Goal: Task Accomplishment & Management: Manage account settings

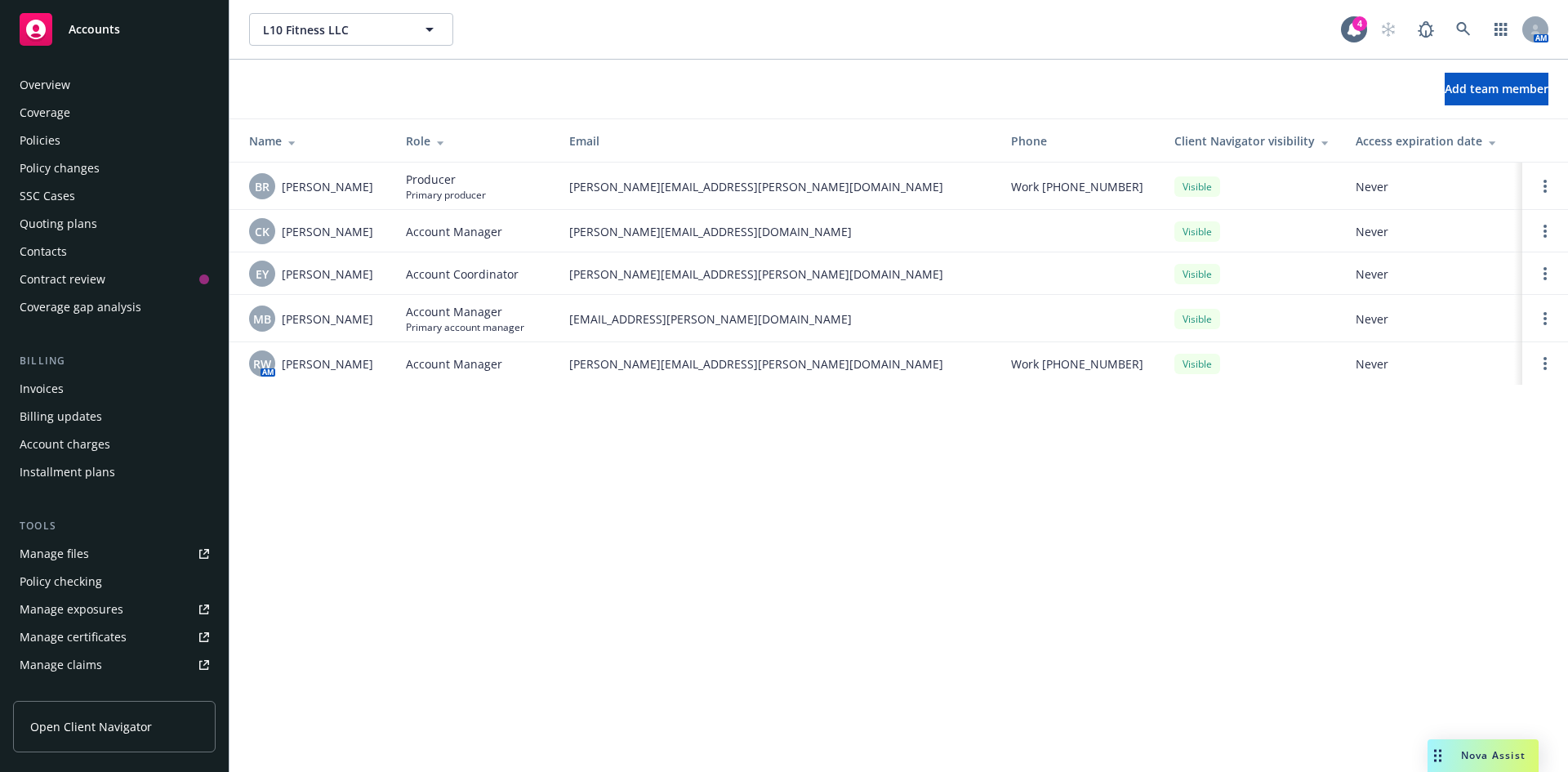
scroll to position [321, 0]
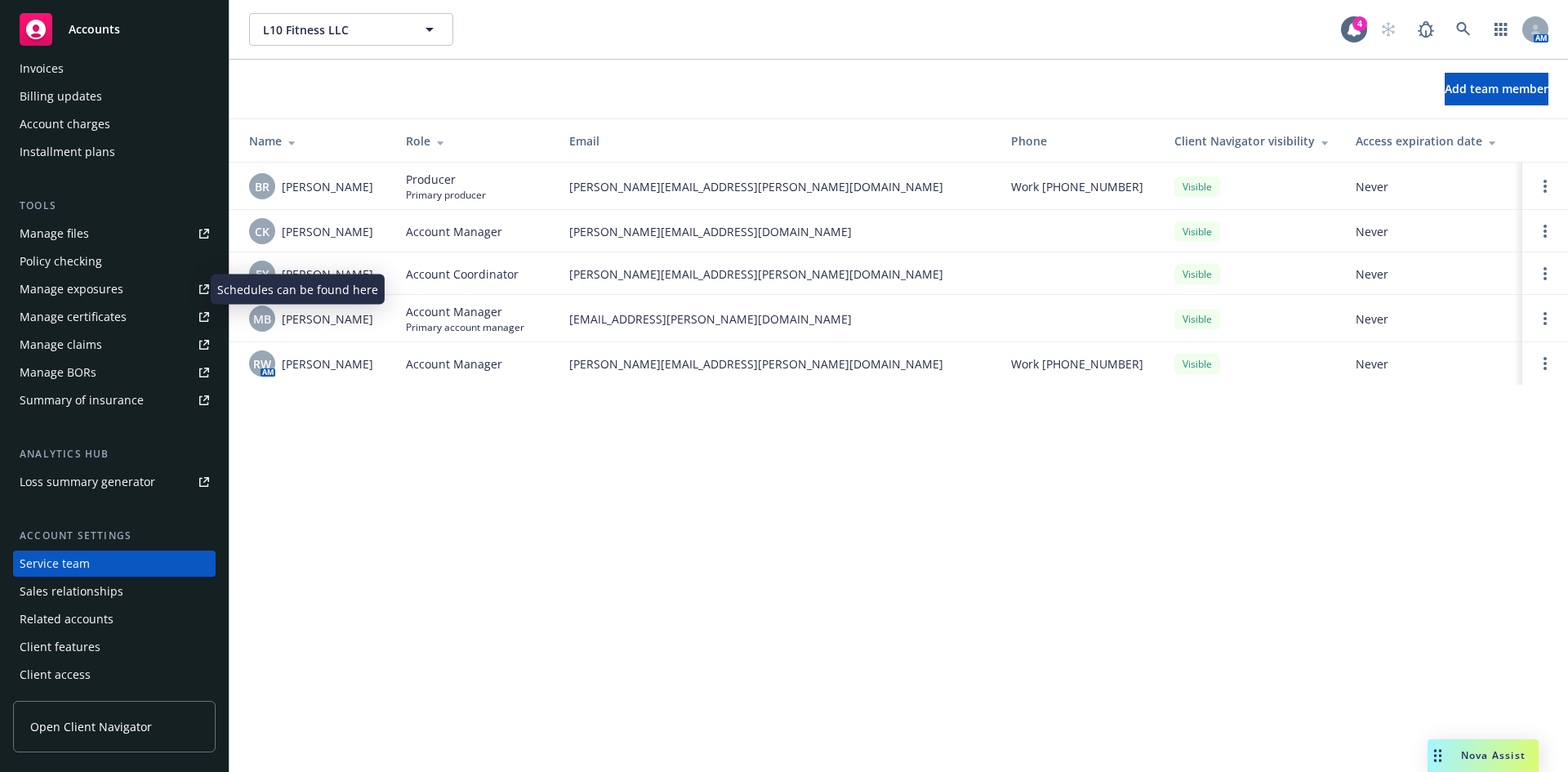
click at [56, 302] on div "Manage exposures" at bounding box center [72, 289] width 104 height 26
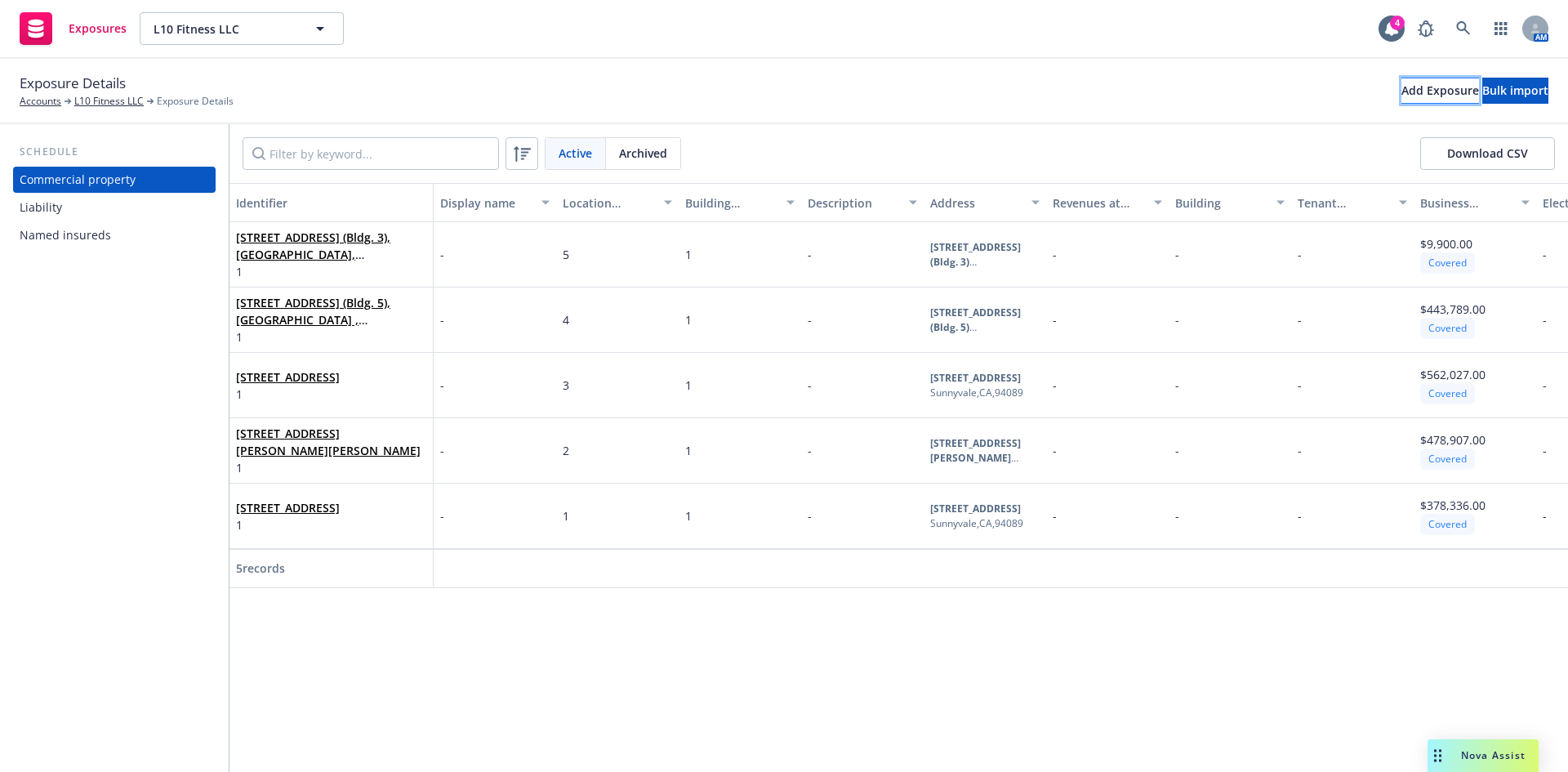
click at [1401, 84] on div "Add Exposure" at bounding box center [1439, 90] width 77 height 25
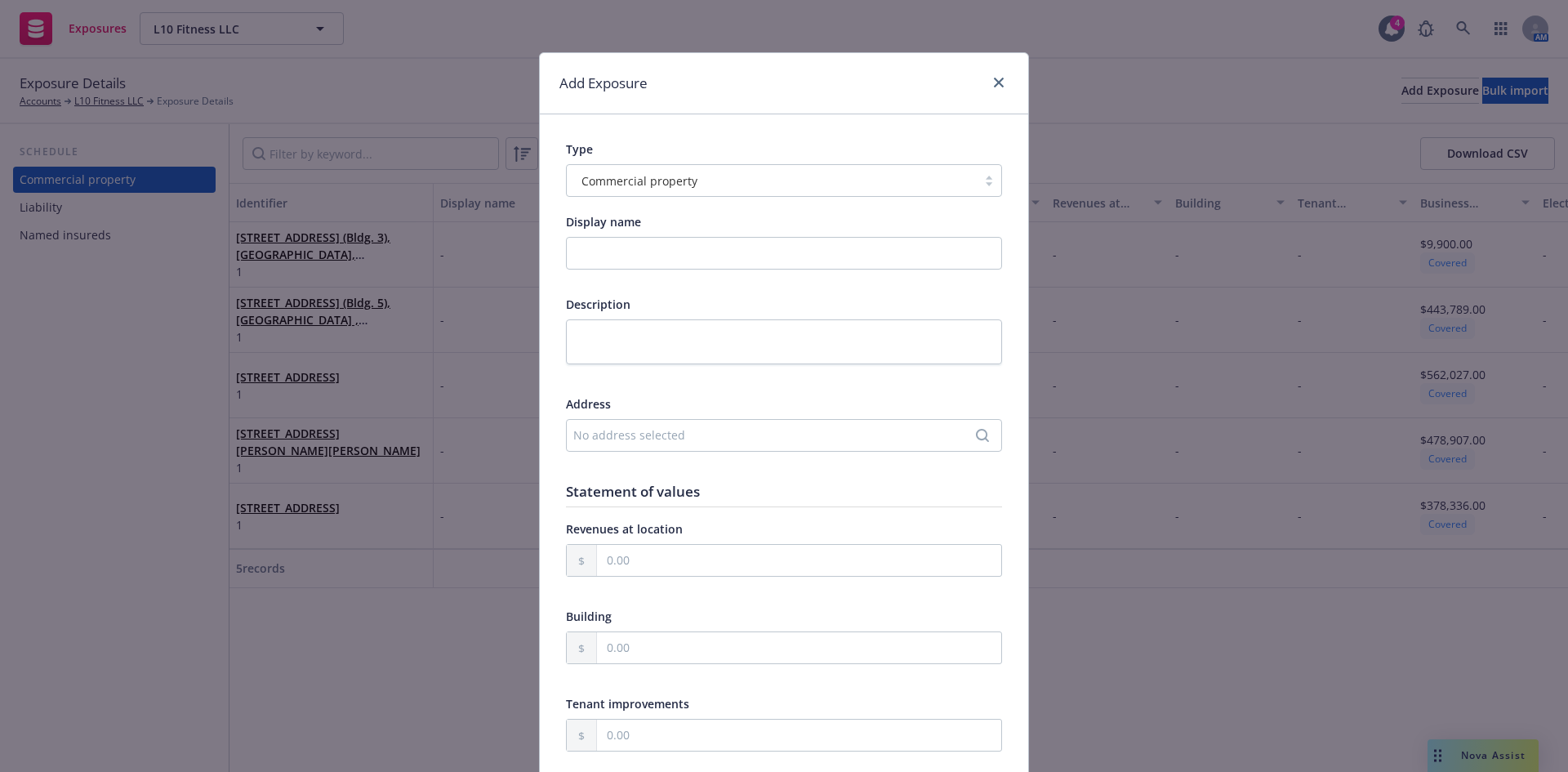
click at [982, 178] on div at bounding box center [989, 181] width 25 height 13
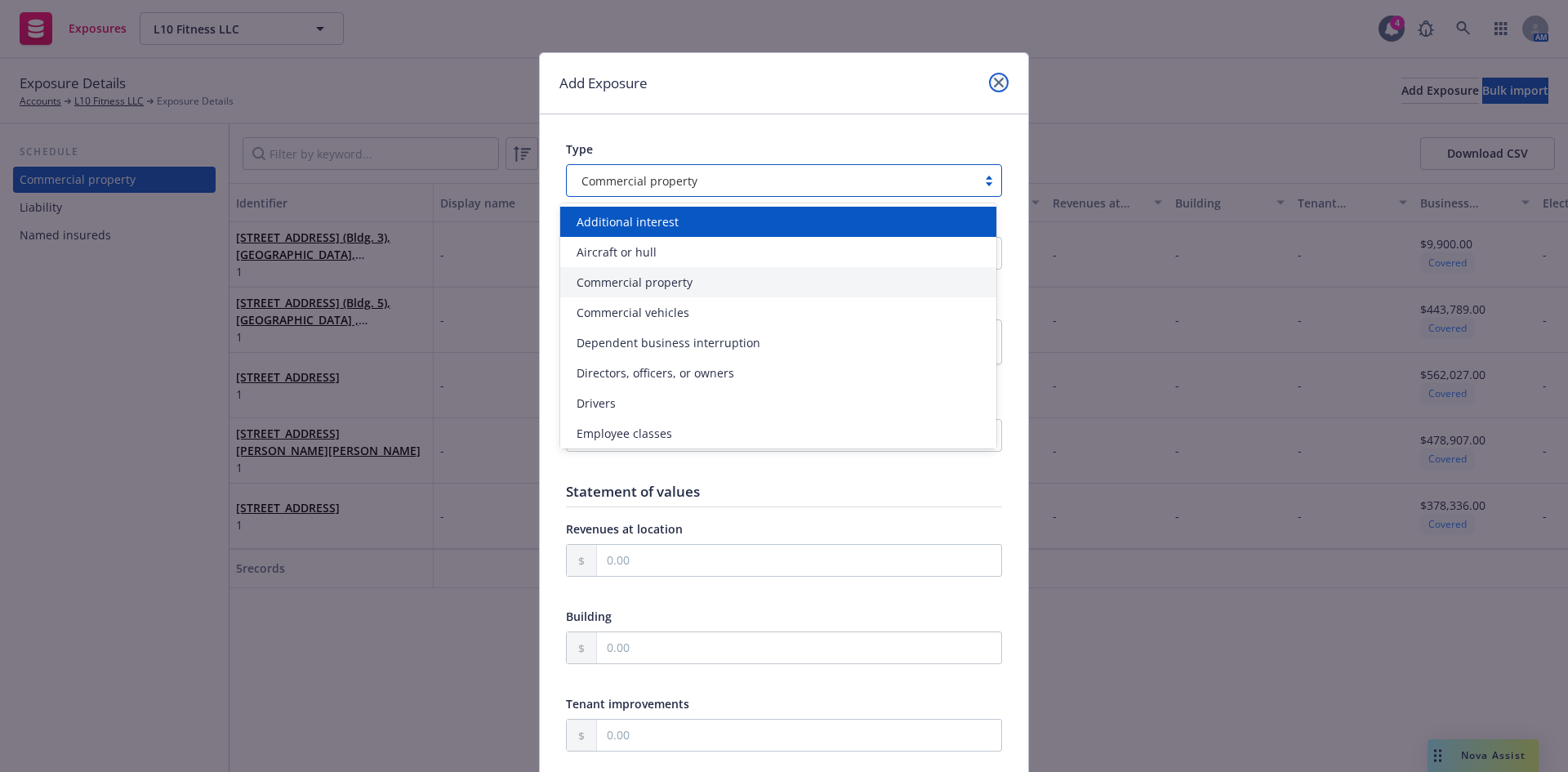
click at [996, 83] on icon "close" at bounding box center [998, 82] width 10 height 10
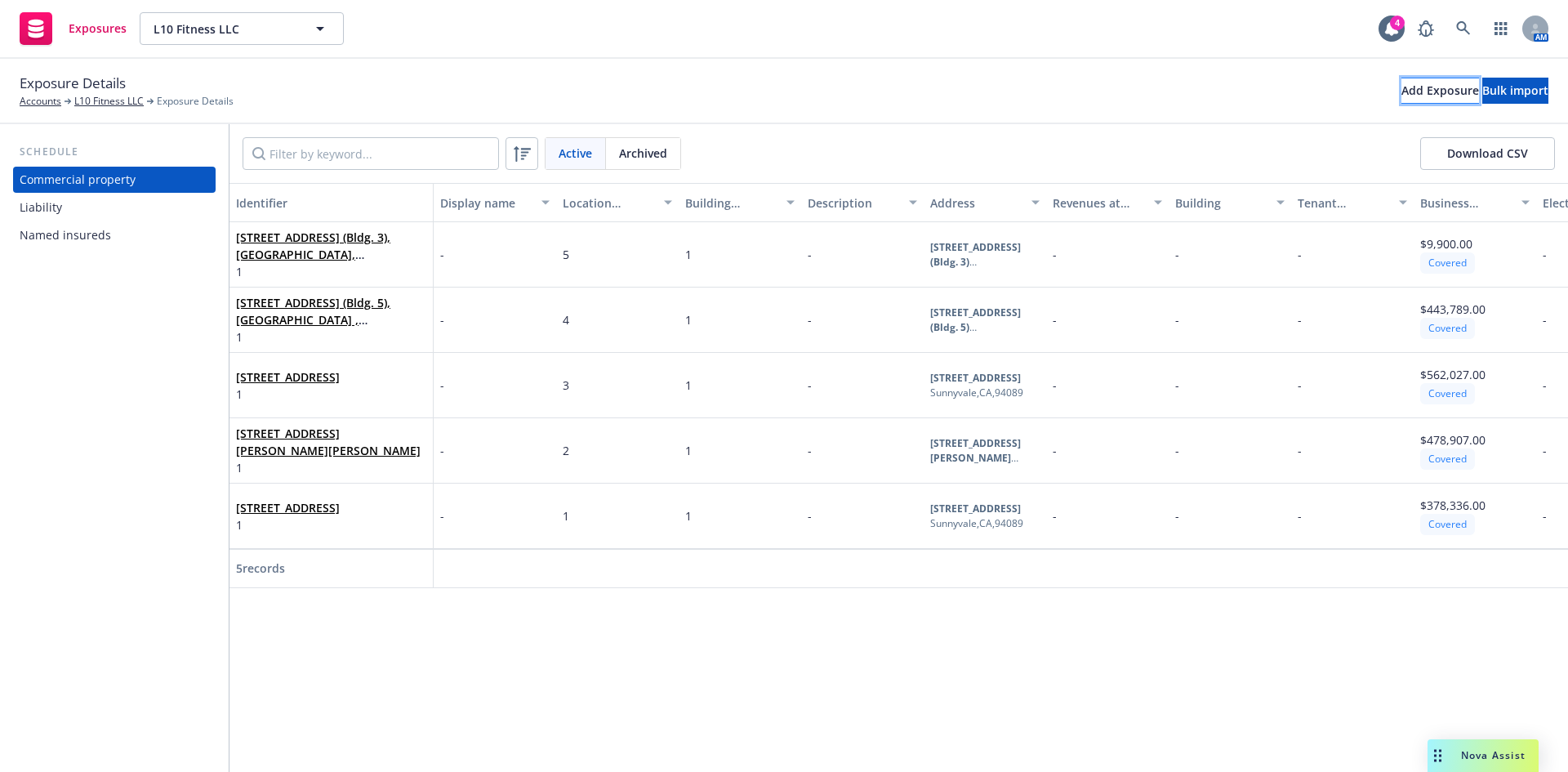
click at [1405, 98] on button "Add Exposure" at bounding box center [1439, 90] width 77 height 26
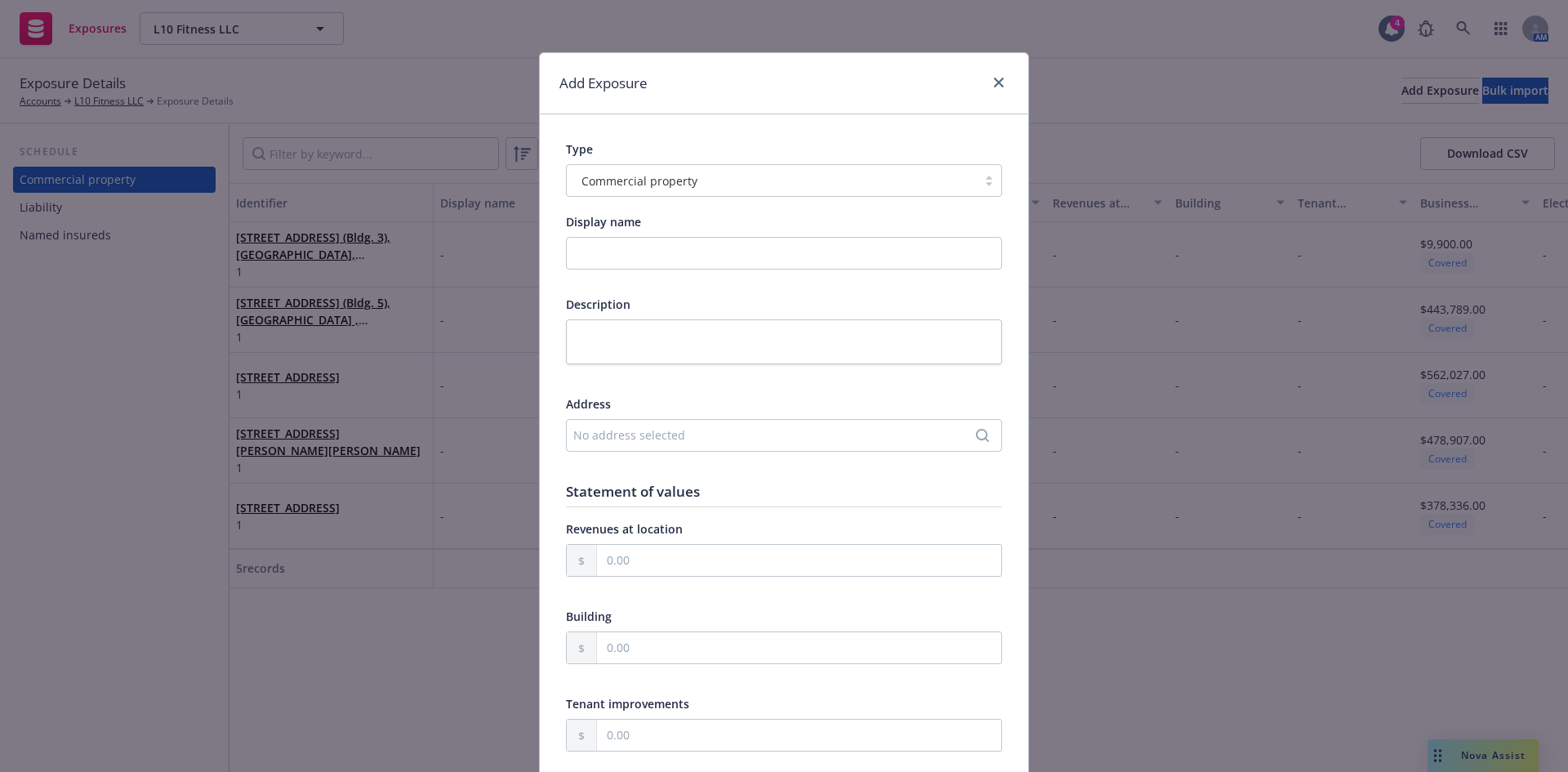
click at [980, 185] on div at bounding box center [989, 181] width 25 height 13
click at [994, 85] on icon "close" at bounding box center [998, 82] width 10 height 10
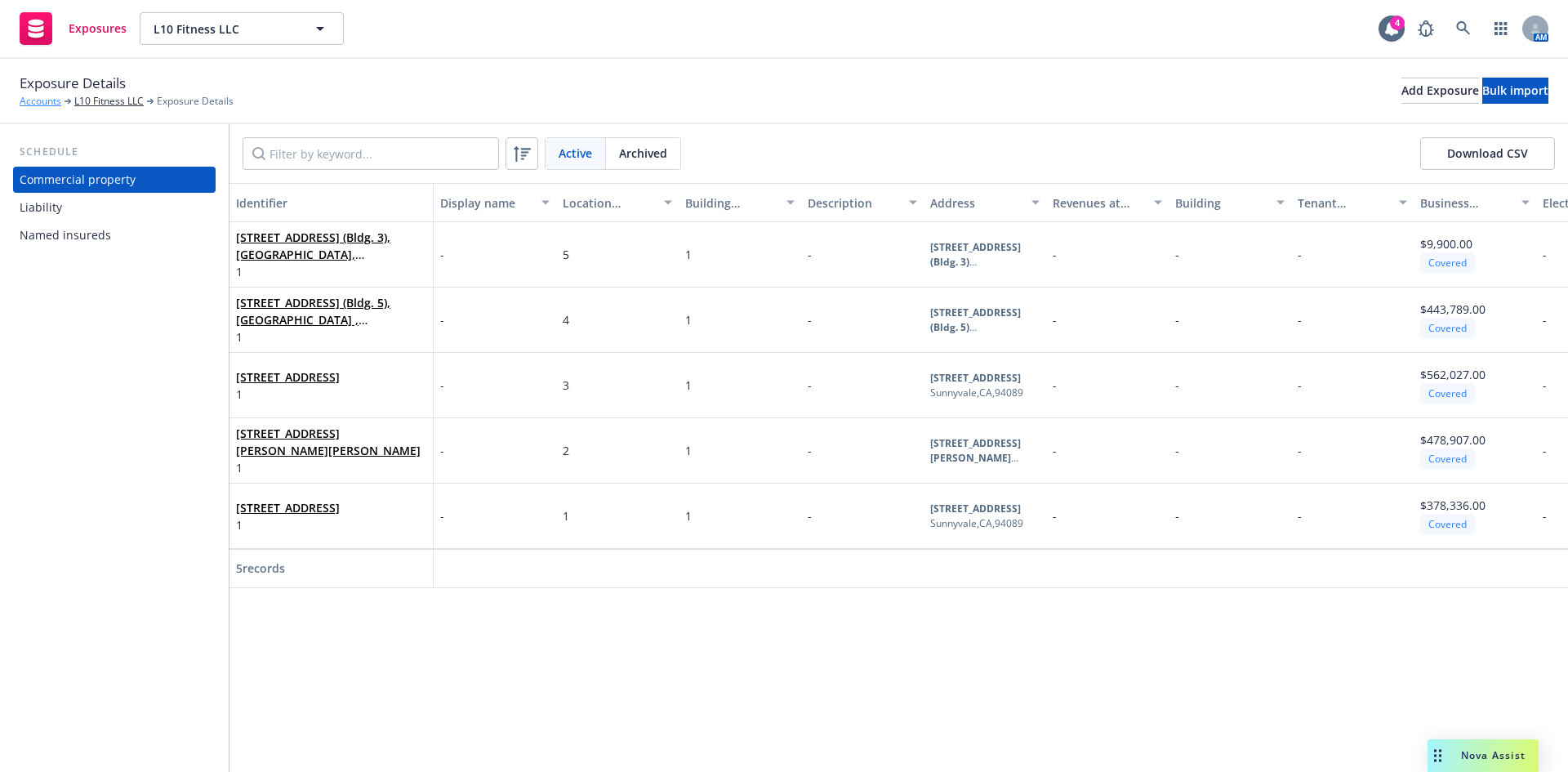
click at [44, 107] on link "Accounts" at bounding box center [41, 101] width 42 height 15
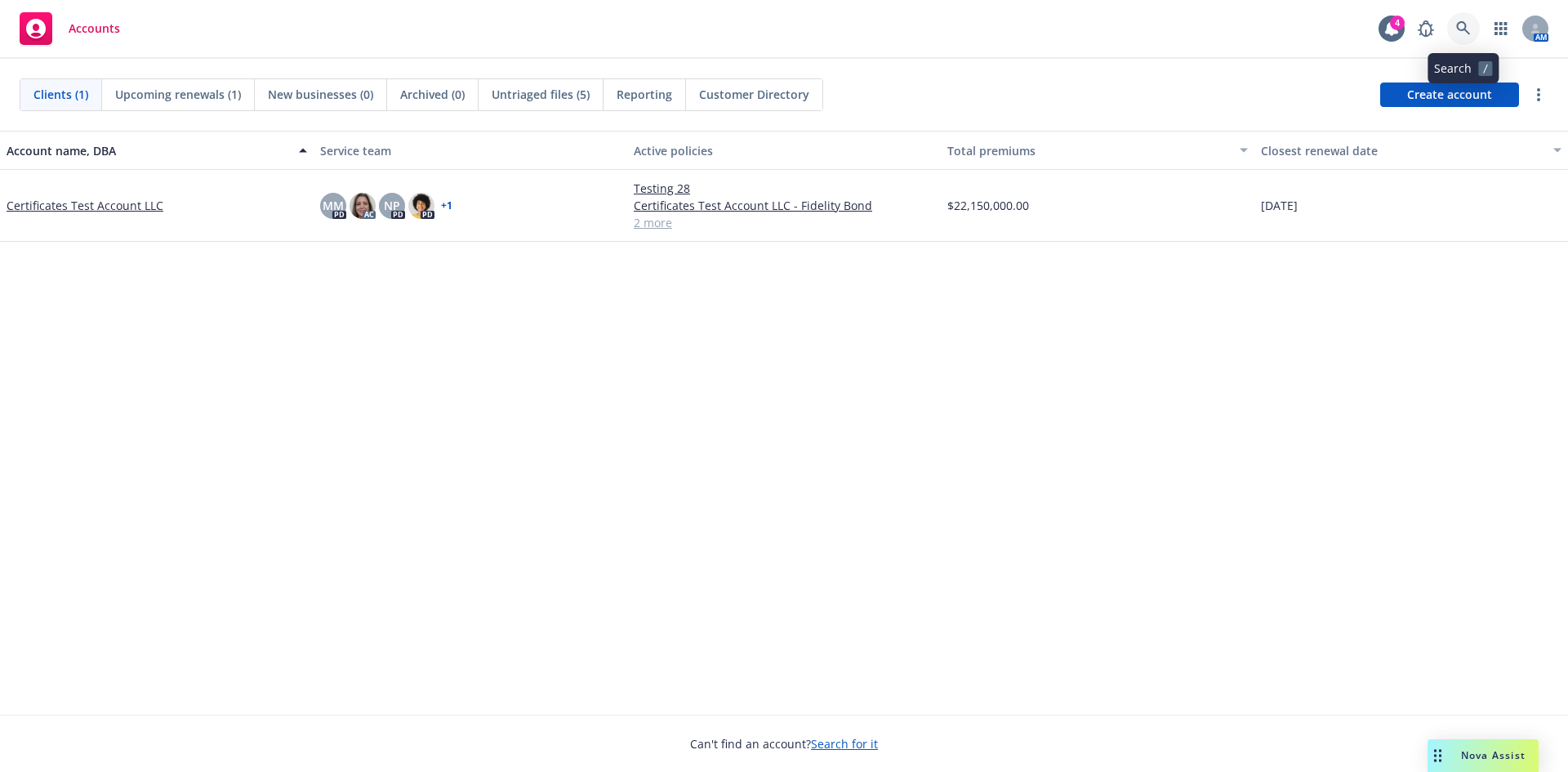
click at [1462, 20] on link at bounding box center [1464, 28] width 33 height 33
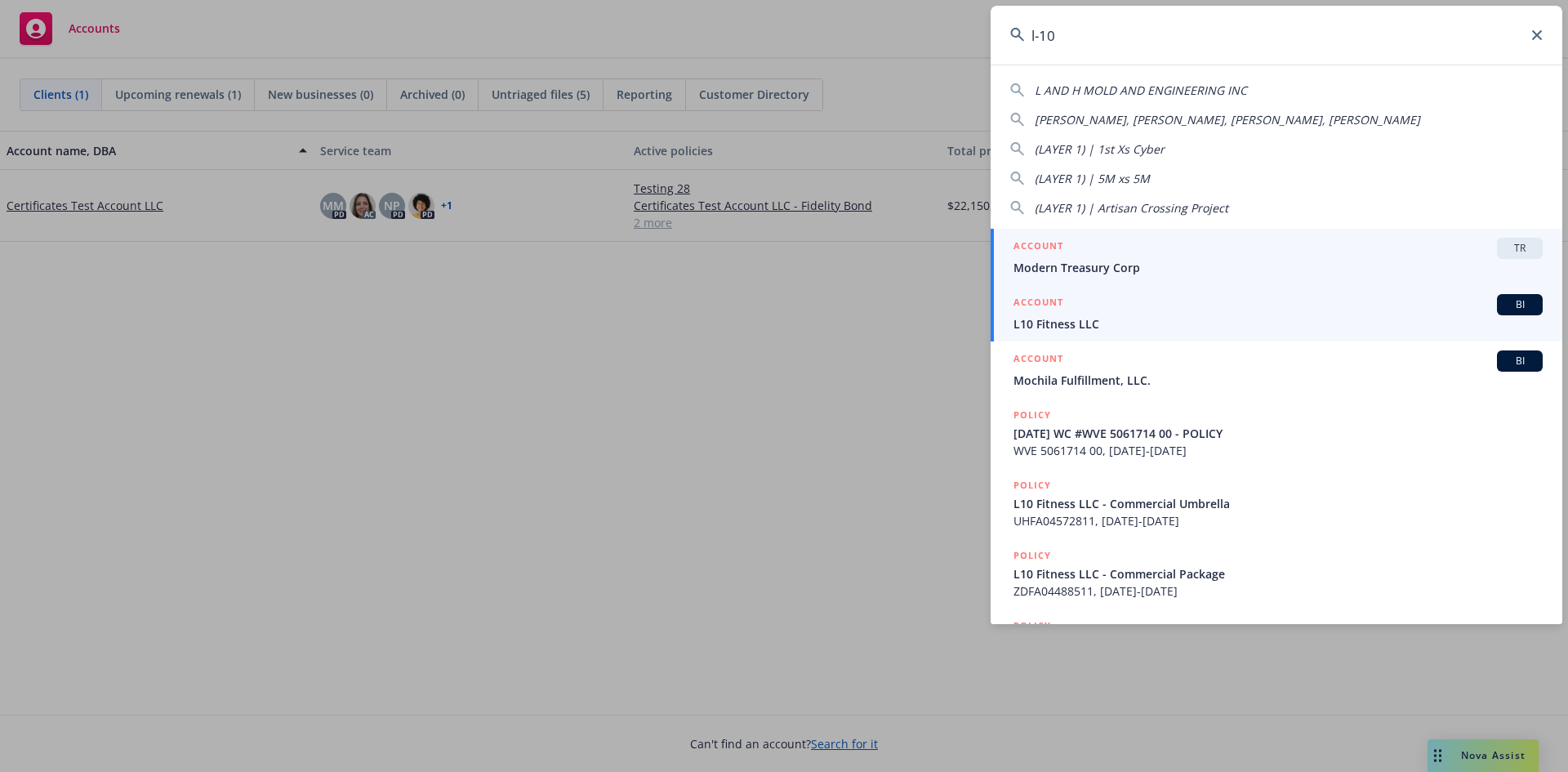
type input "l-10"
click at [1135, 322] on span "L10 Fitness LLC" at bounding box center [1277, 323] width 529 height 17
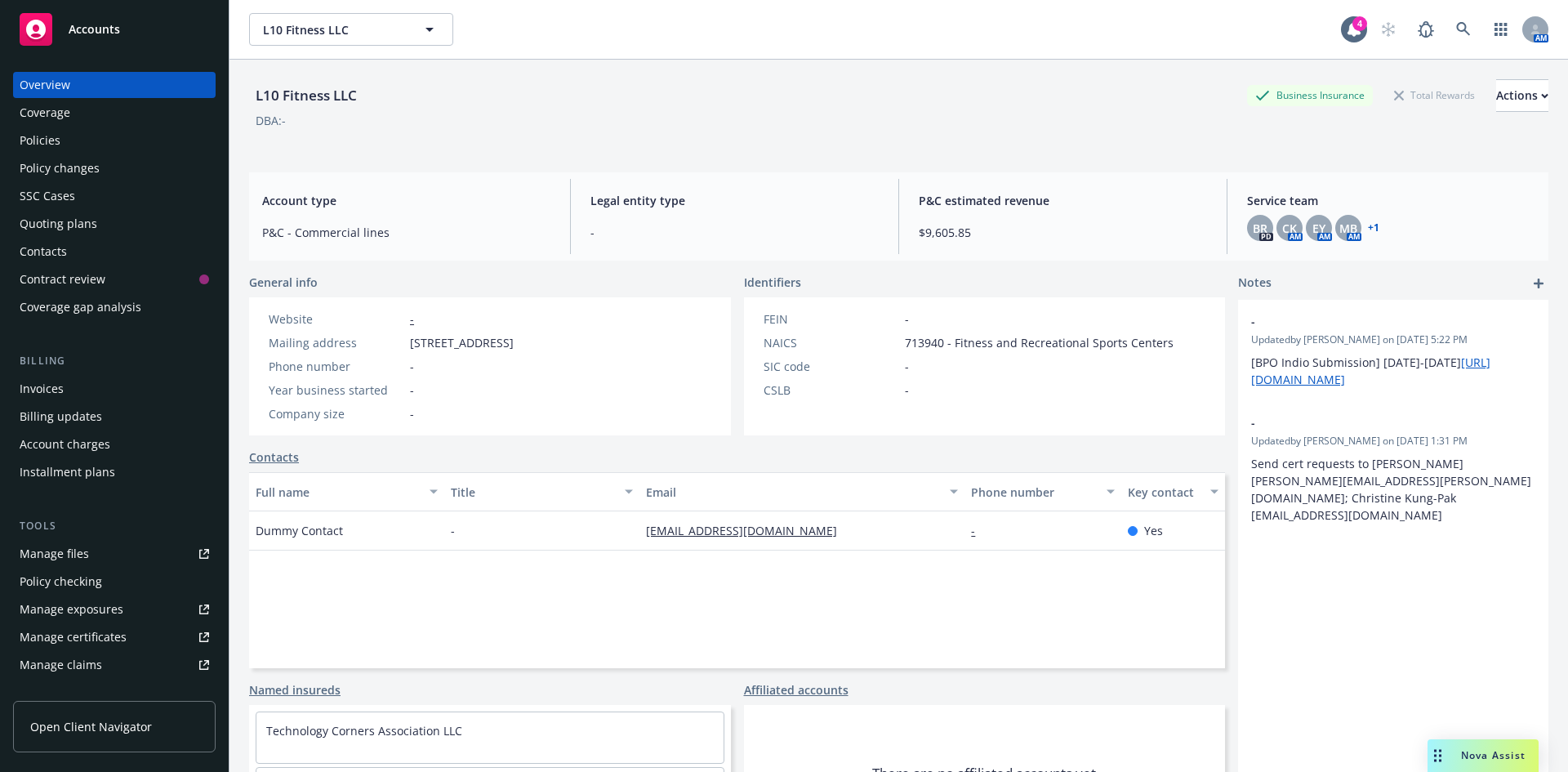
click at [48, 140] on div "Policies" at bounding box center [40, 140] width 41 height 26
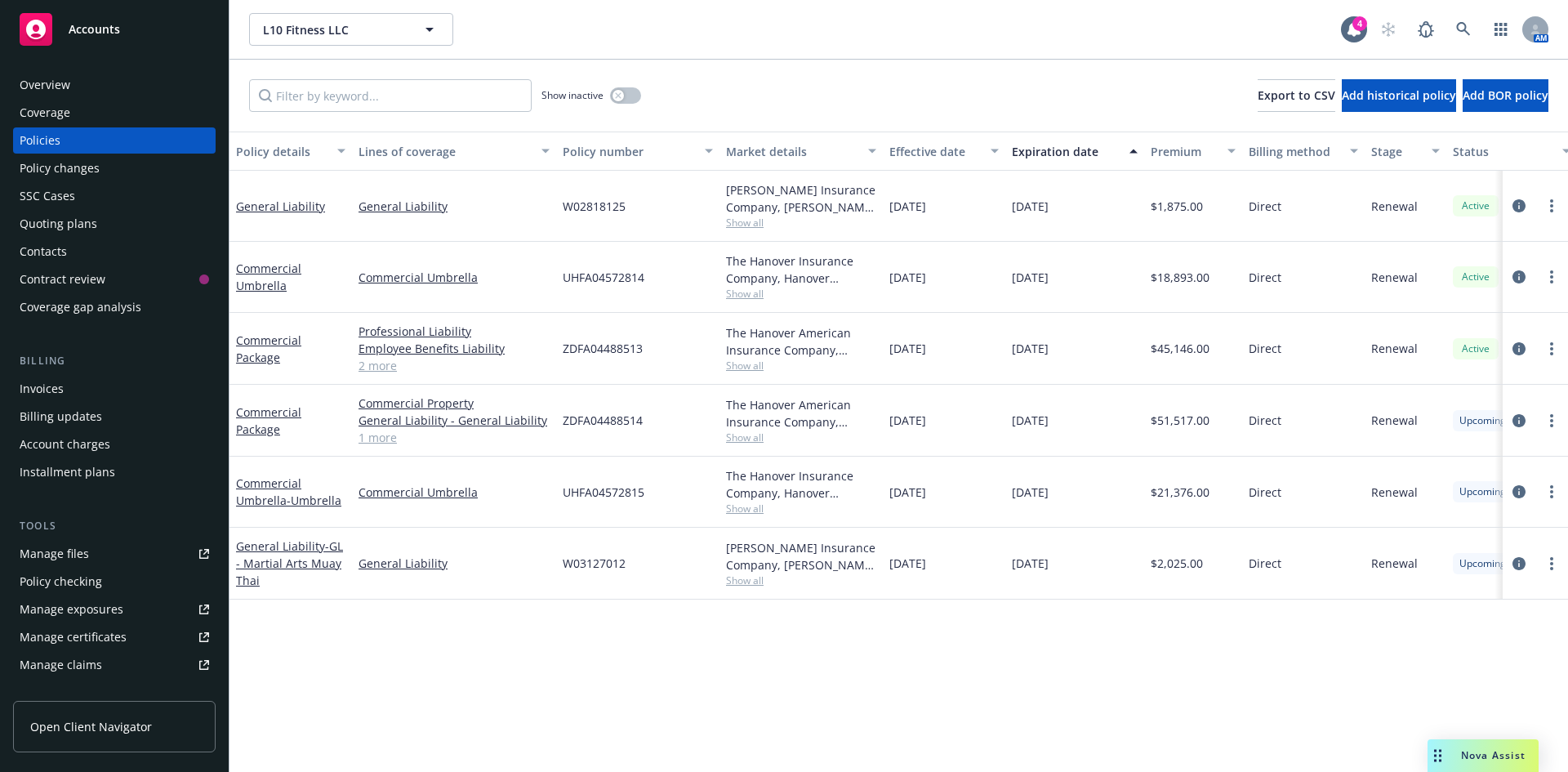
click at [386, 441] on link "1 more" at bounding box center [454, 437] width 191 height 17
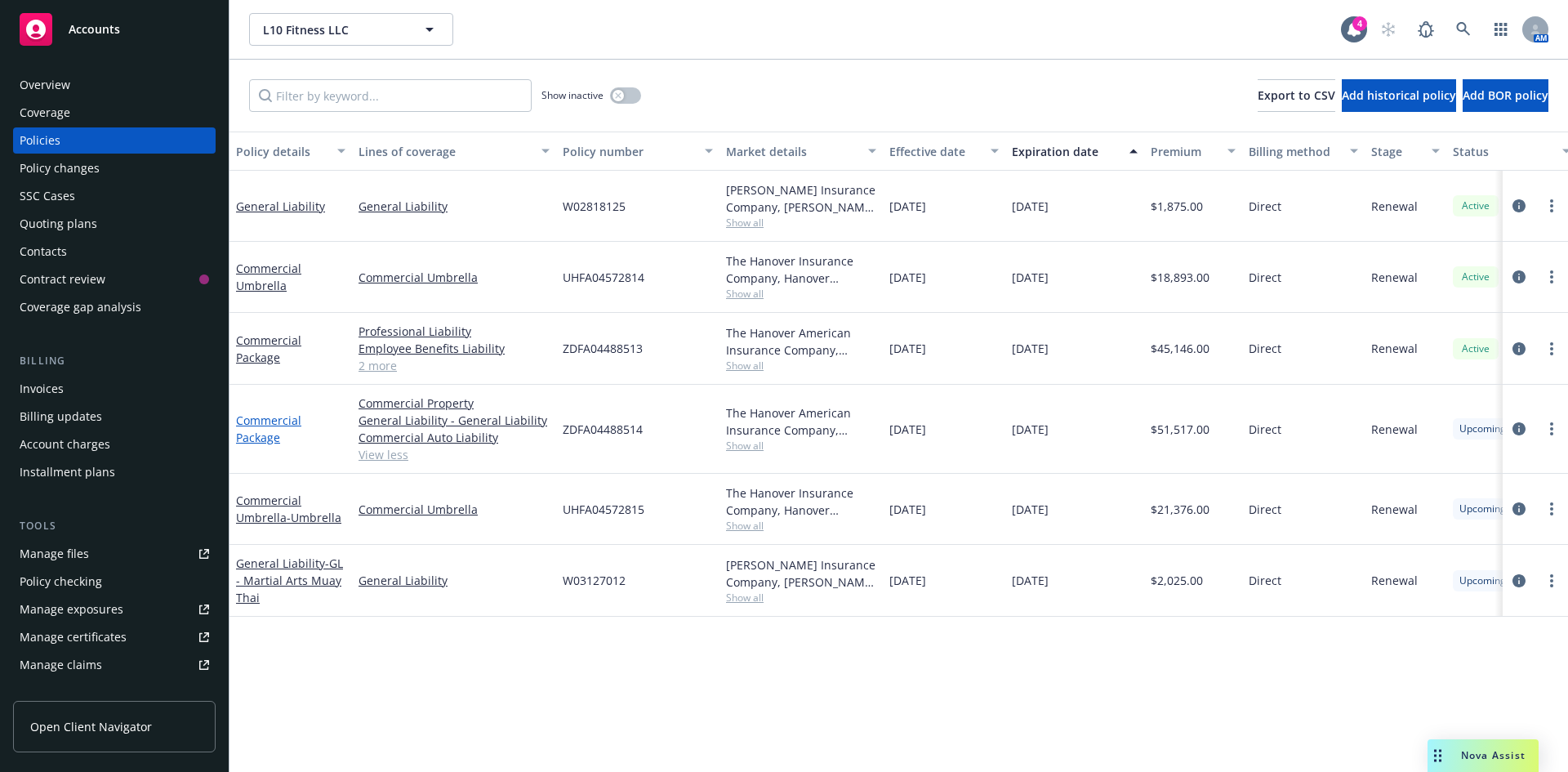
click at [275, 421] on link "Commercial Package" at bounding box center [269, 429] width 65 height 33
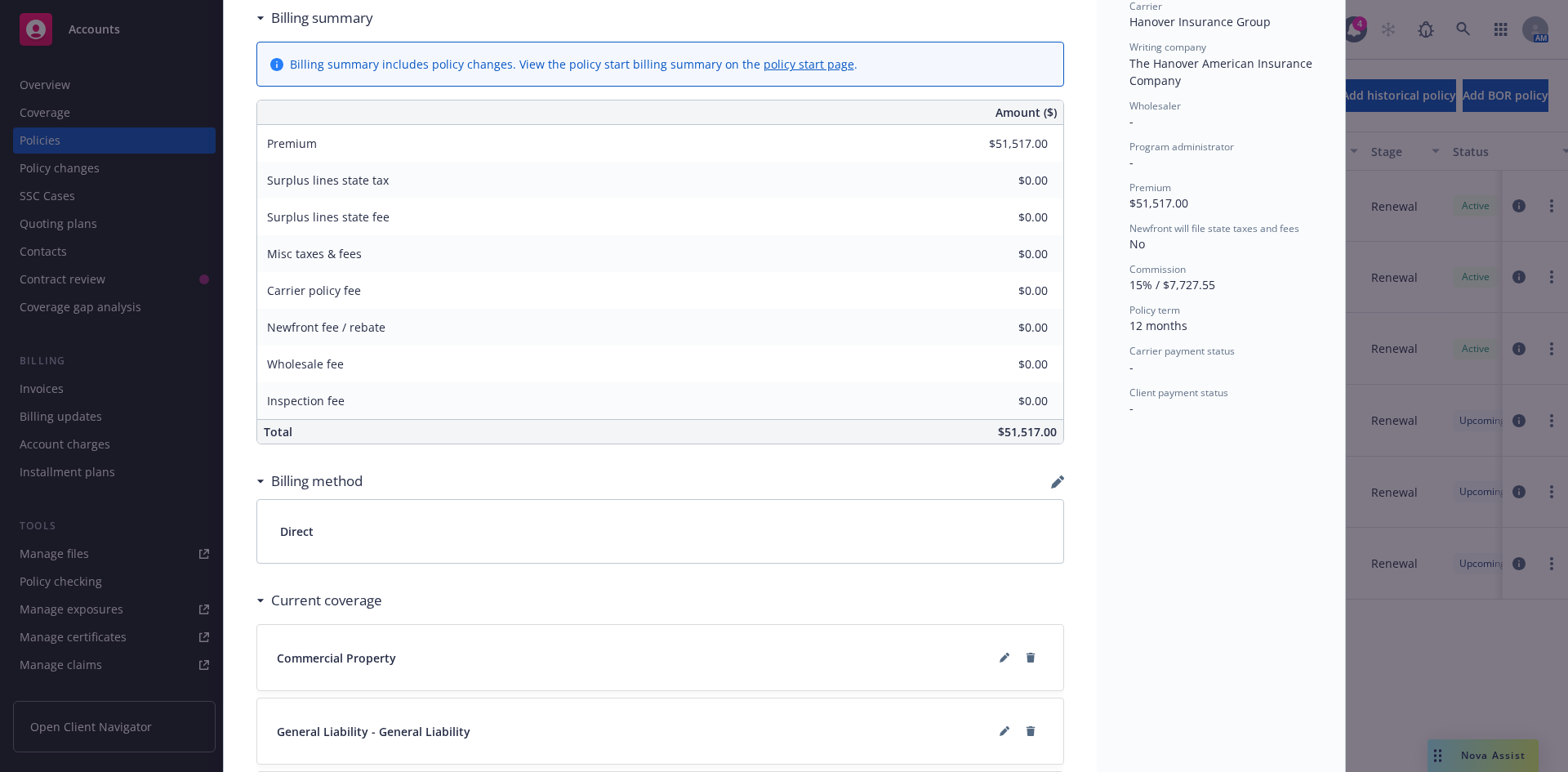
scroll to position [925, 0]
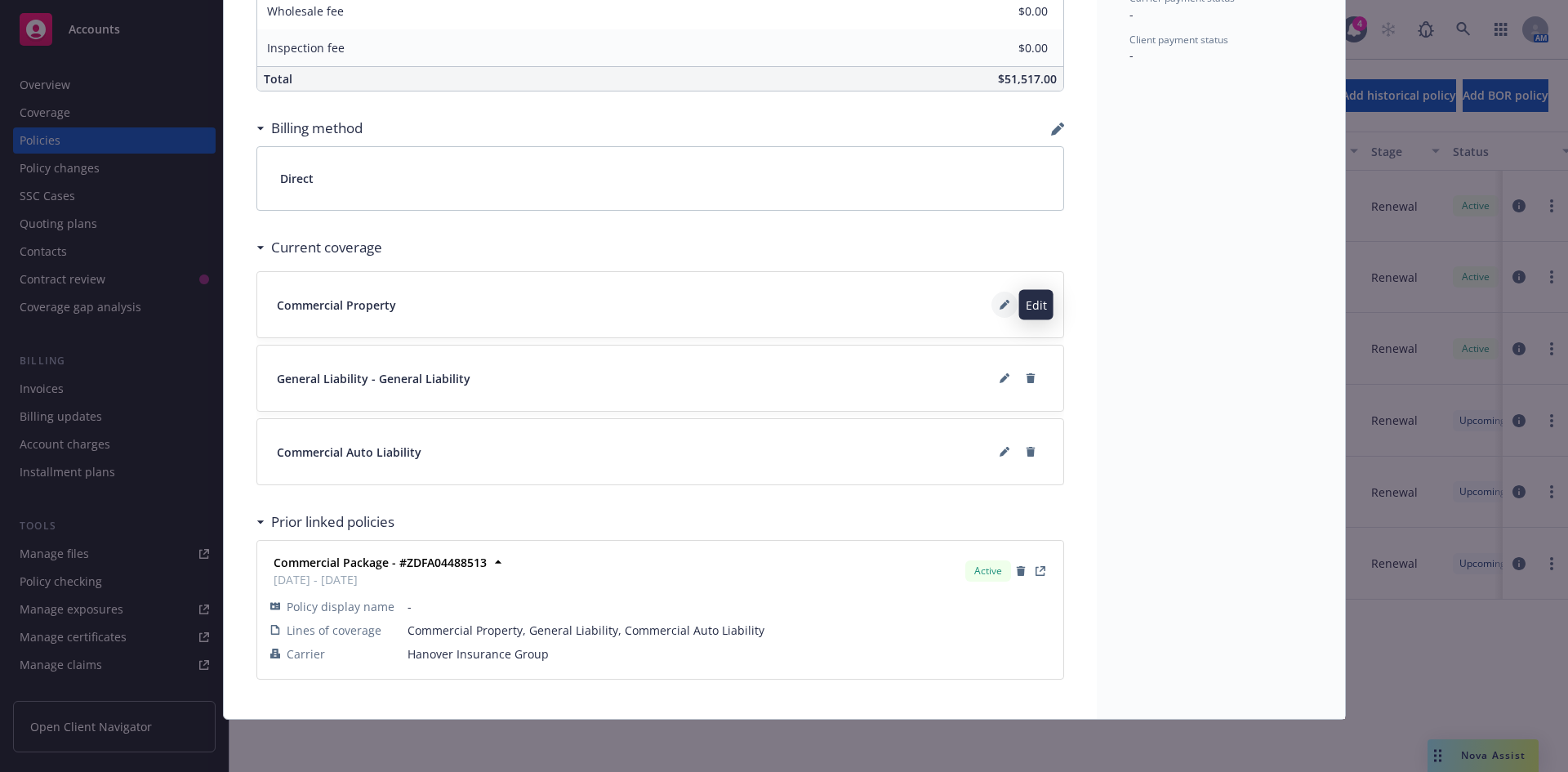
click at [1000, 302] on icon at bounding box center [1004, 304] width 10 height 10
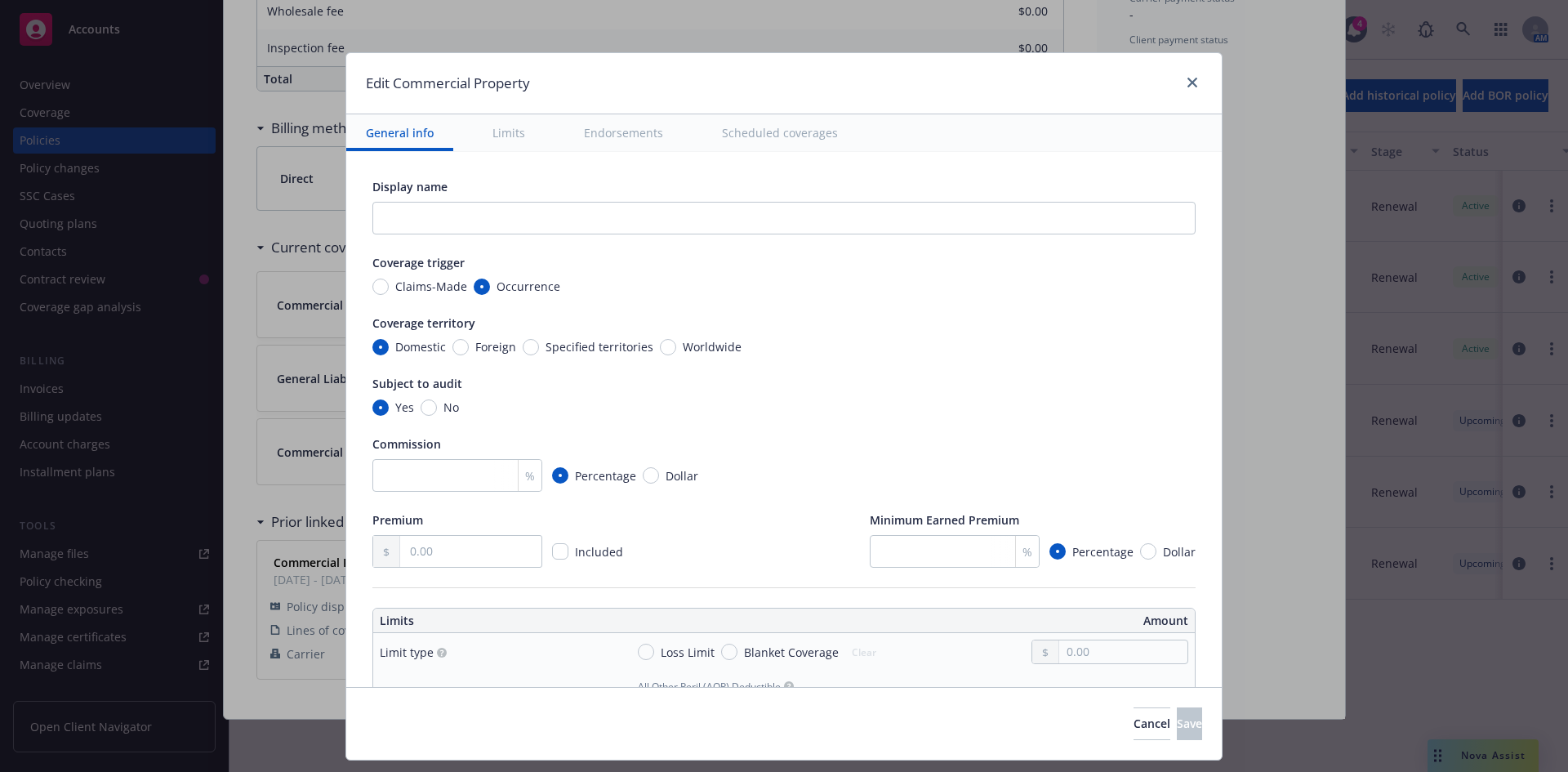
click at [745, 134] on button "Scheduled coverages" at bounding box center [779, 133] width 155 height 36
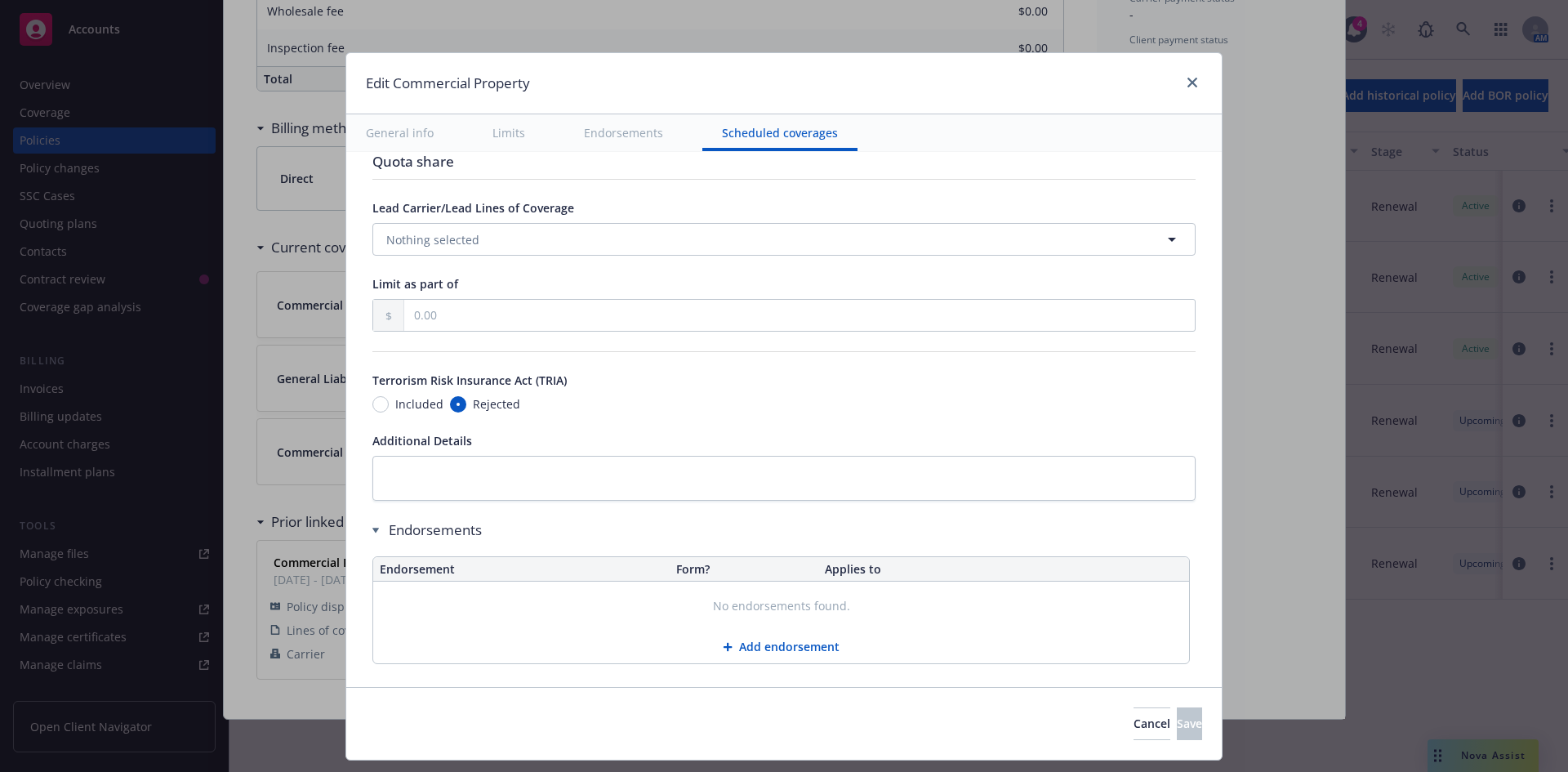
scroll to position [5128, 0]
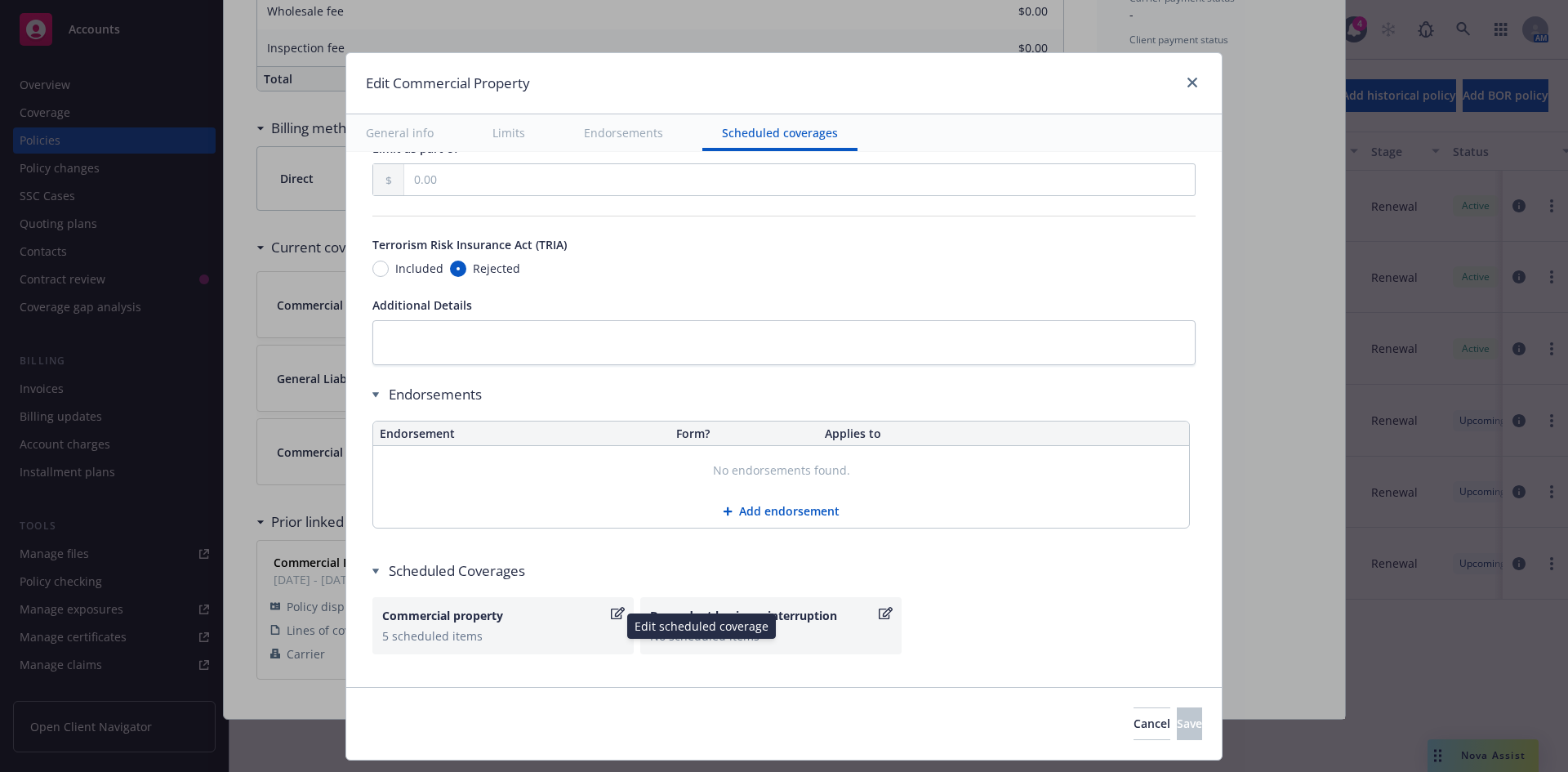
click at [453, 628] on div "5 scheduled items" at bounding box center [503, 636] width 242 height 17
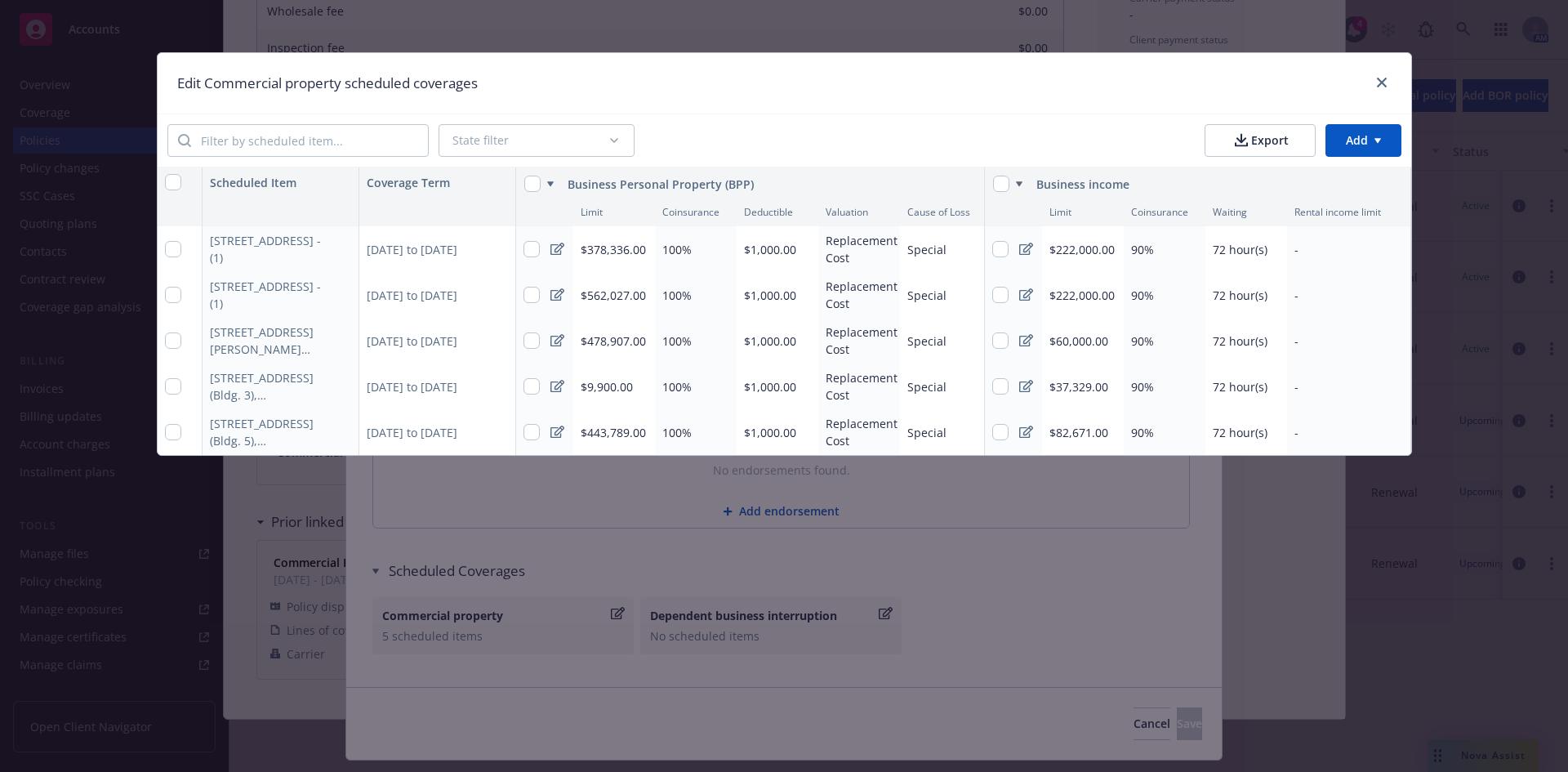
scroll to position [0, 2]
click at [1345, 143] on html "Accounts Overview Coverage Policies Policy changes SSC Cases Quoting plans Cont…" at bounding box center [784, 386] width 1568 height 772
click at [1336, 177] on div "Add scheduled items" at bounding box center [1330, 178] width 142 height 27
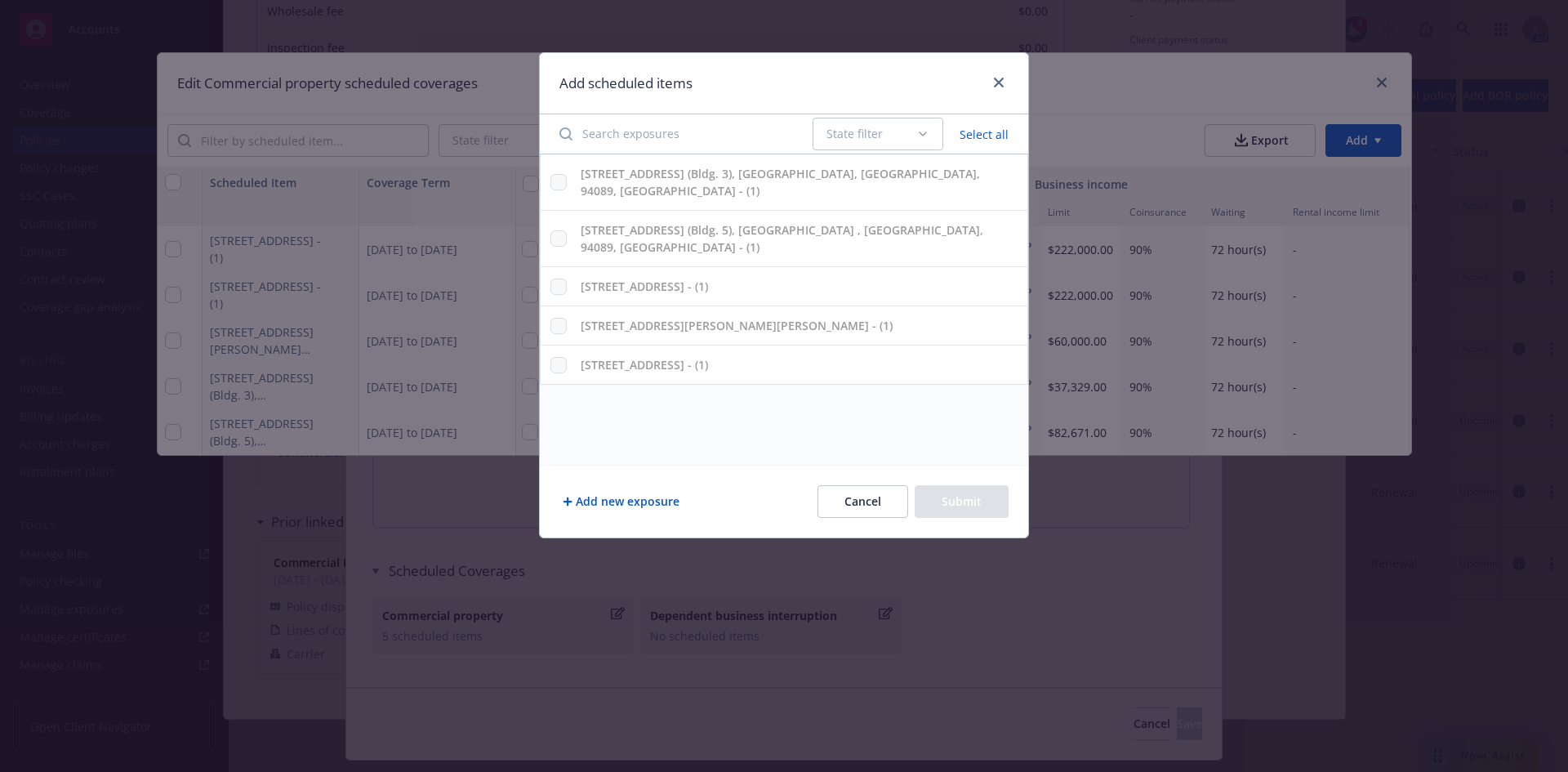
click at [929, 133] on icon "button" at bounding box center [922, 134] width 13 height 13
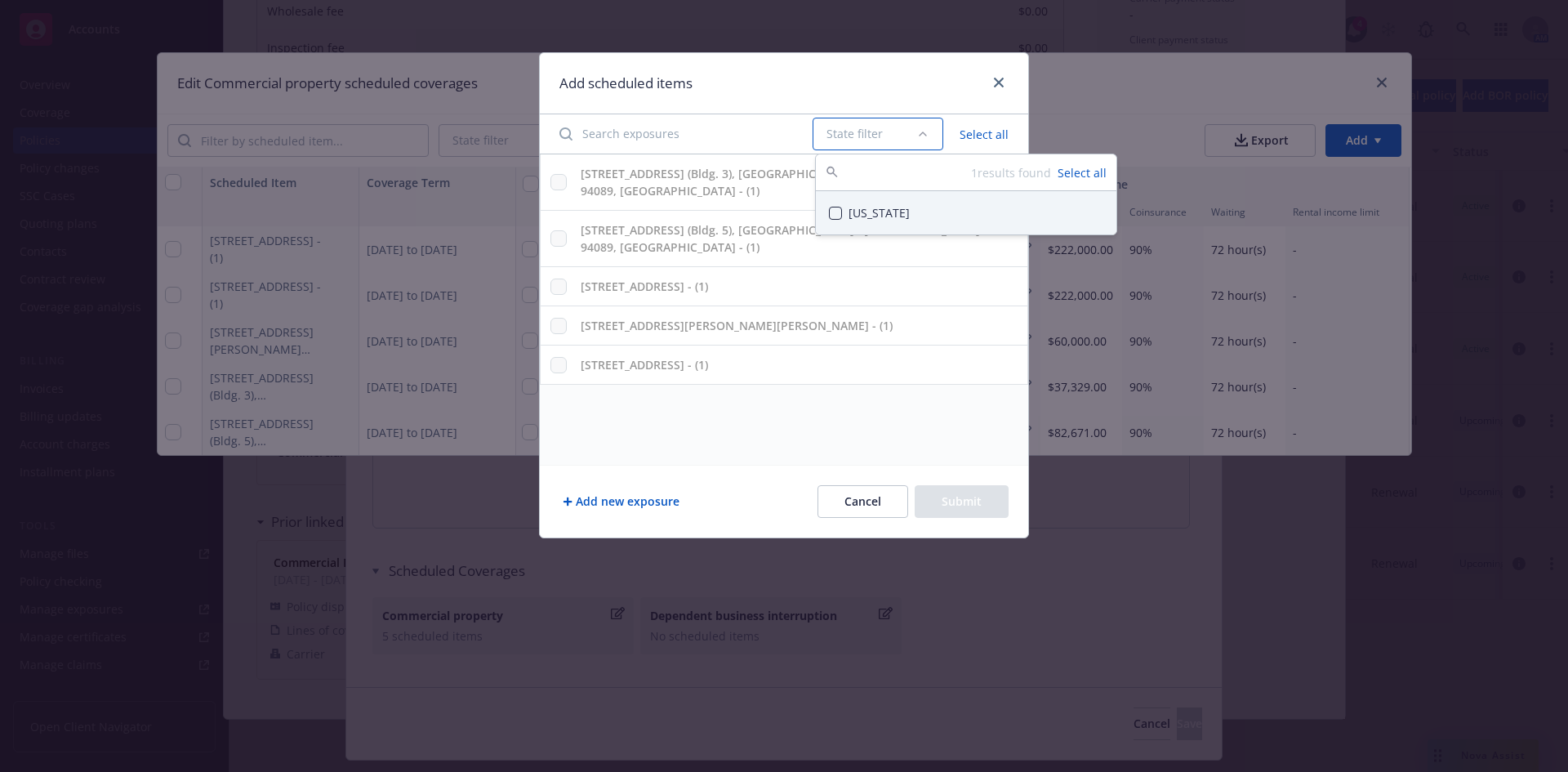
click at [883, 218] on div "[US_STATE]" at bounding box center [965, 213] width 301 height 44
click at [998, 136] on button "Select all" at bounding box center [984, 134] width 69 height 23
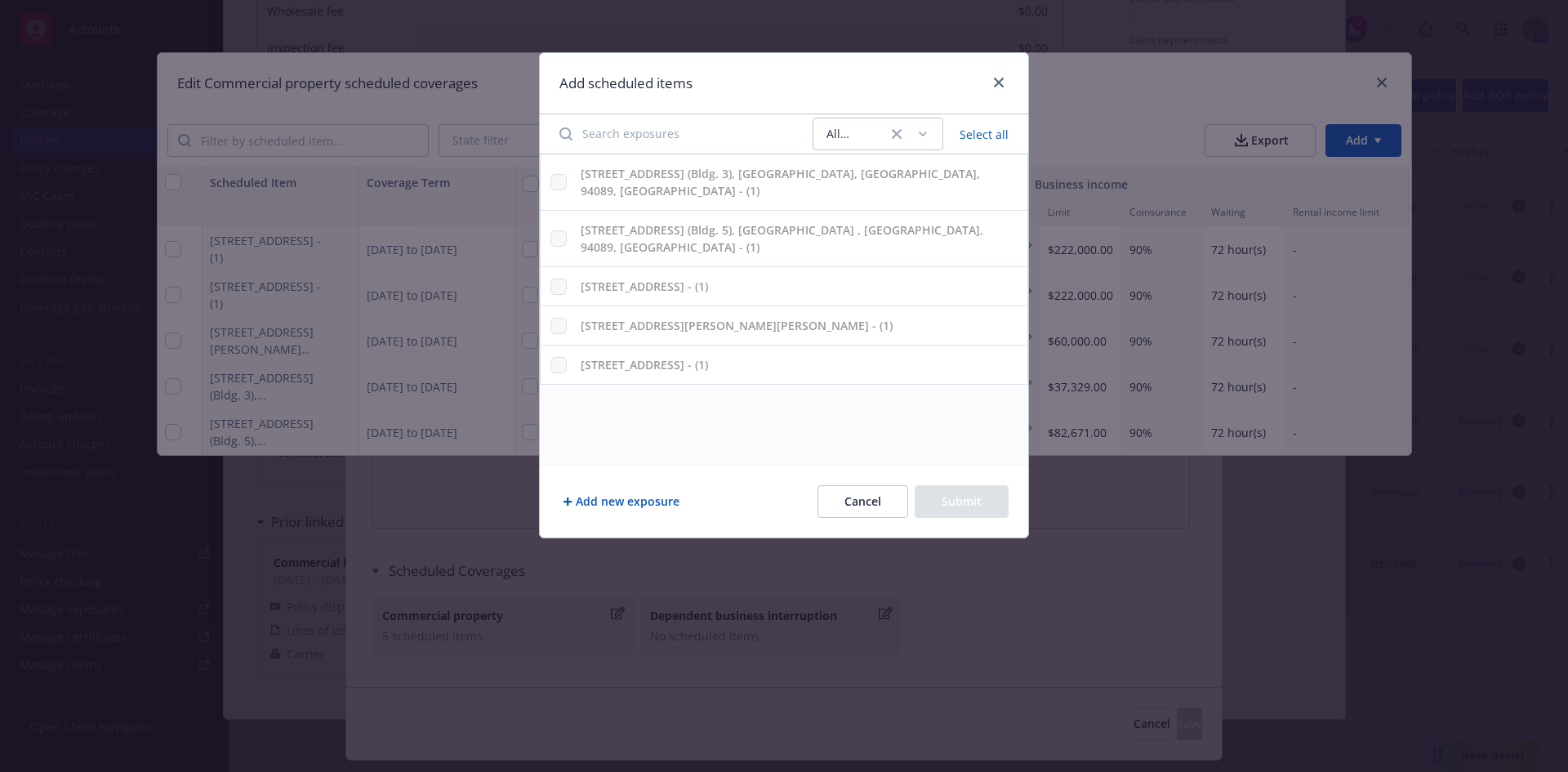
click at [998, 136] on button "Select all" at bounding box center [984, 134] width 69 height 23
click at [991, 83] on link "close" at bounding box center [999, 83] width 20 height 20
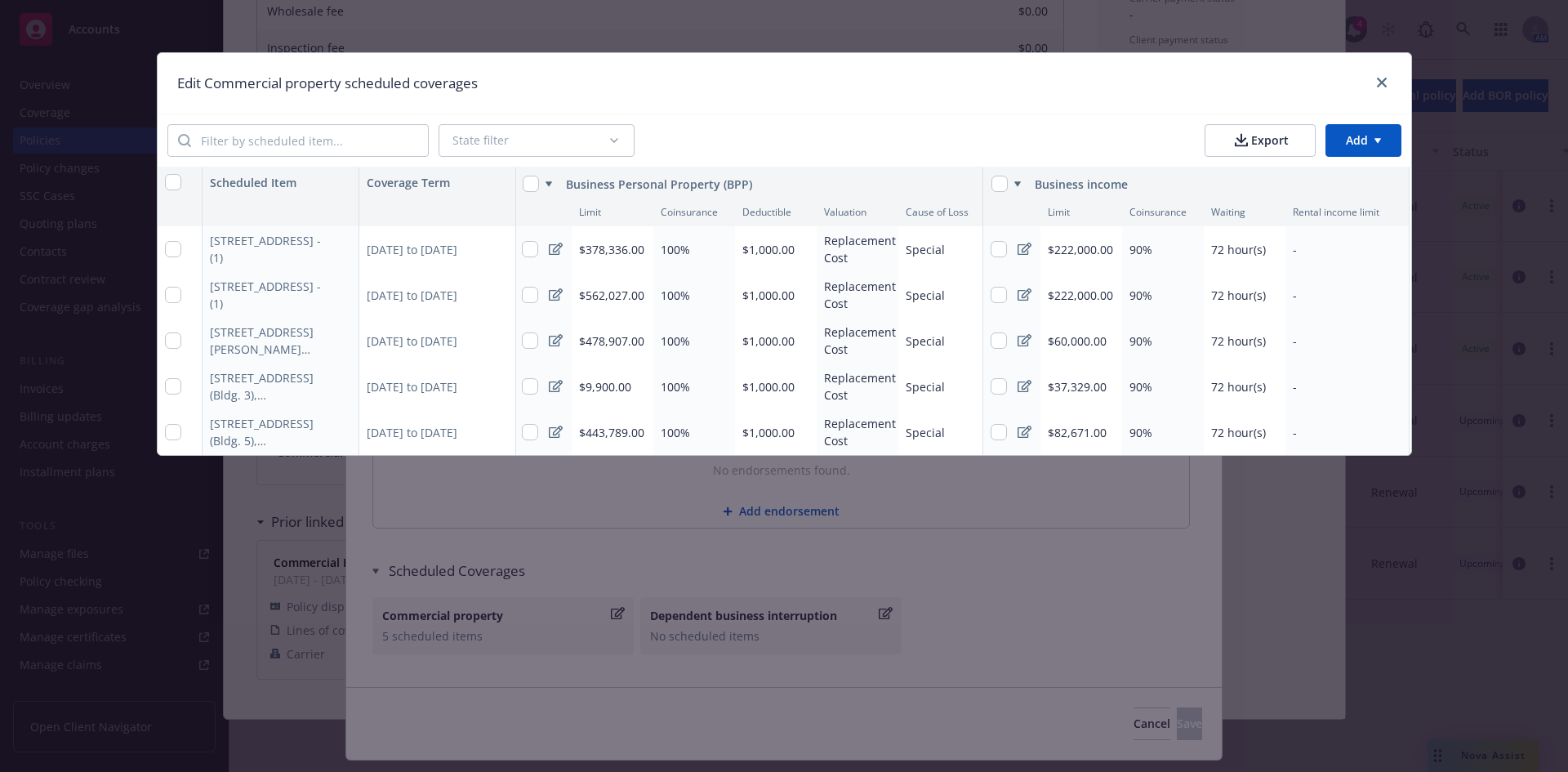
click at [1359, 138] on html "Accounts Overview Coverage Policies Policy changes SSC Cases Quoting plans Cont…" at bounding box center [784, 386] width 1568 height 772
click at [1349, 203] on div "Add coverage type" at bounding box center [1330, 204] width 142 height 27
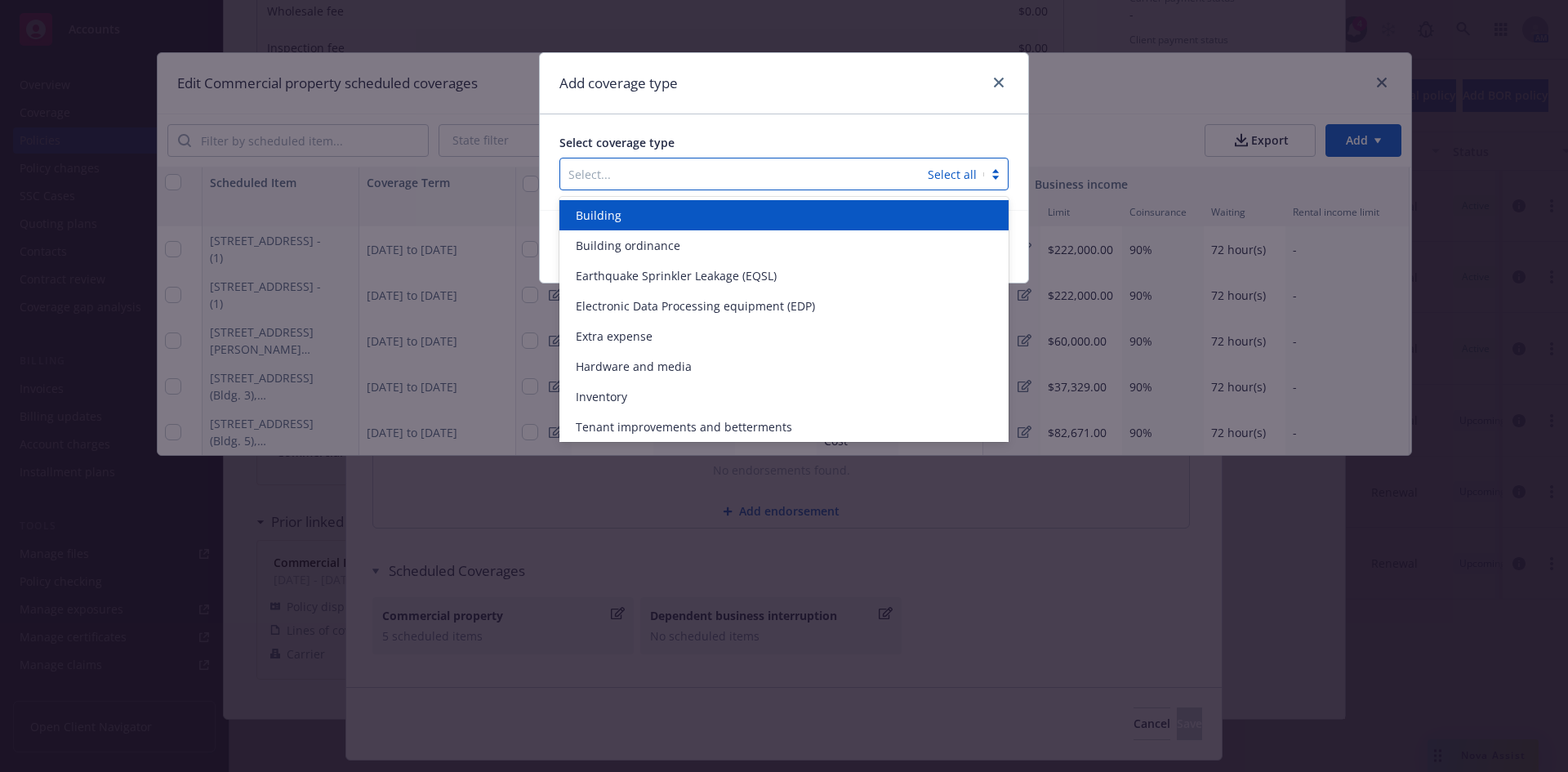
click at [814, 176] on div at bounding box center [744, 174] width 351 height 20
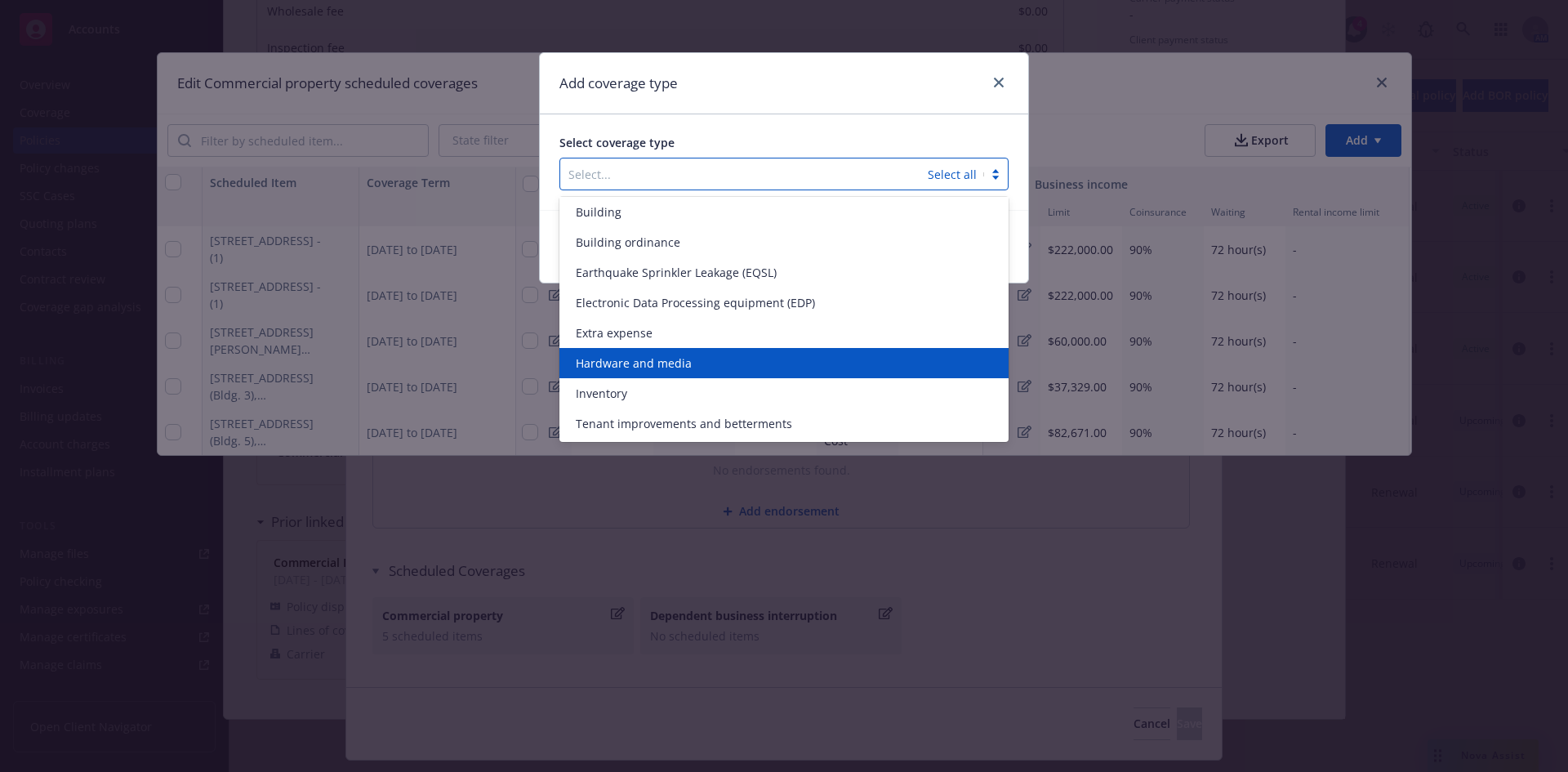
scroll to position [0, 0]
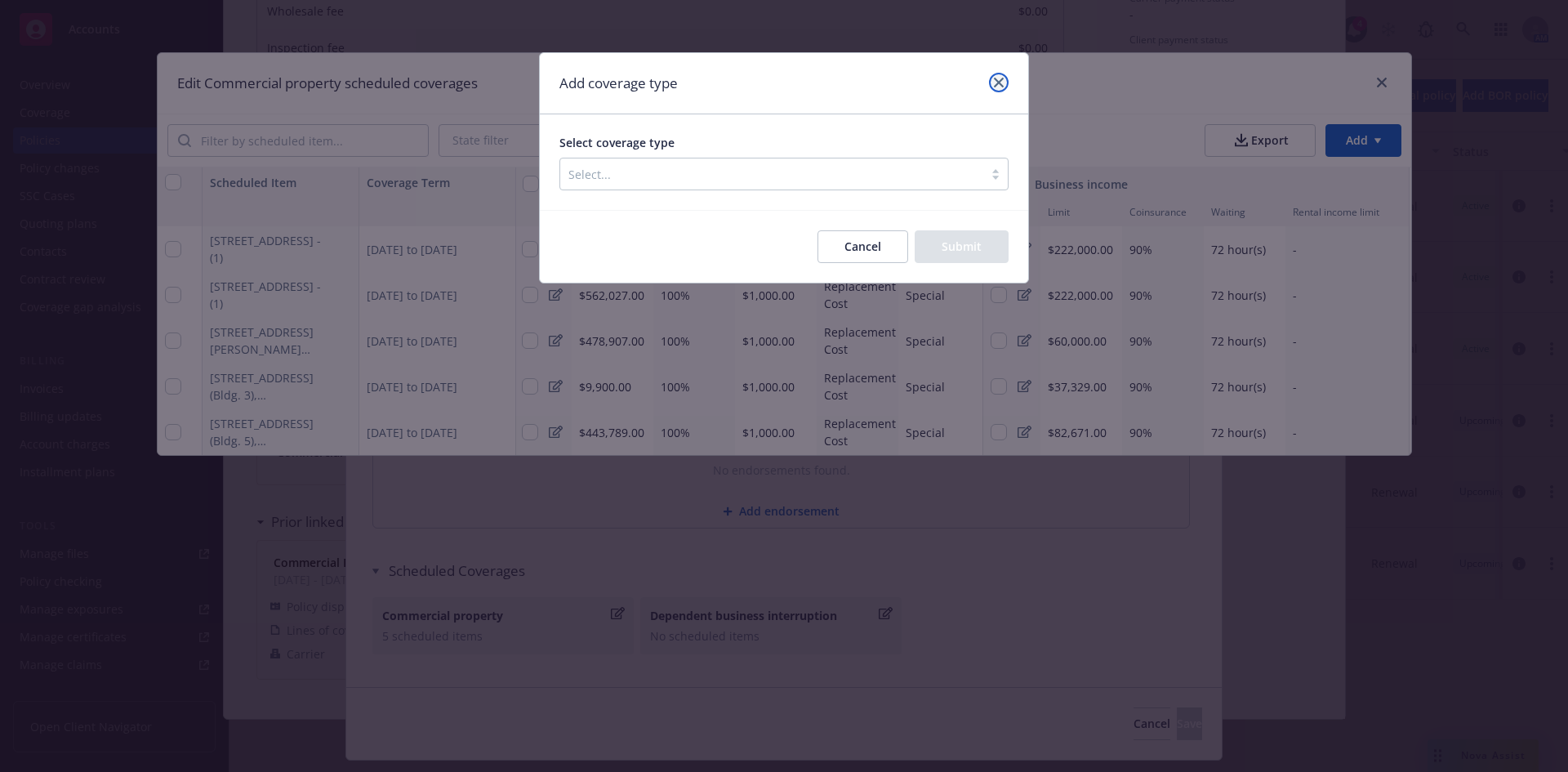
click at [994, 86] on icon "close" at bounding box center [998, 82] width 10 height 10
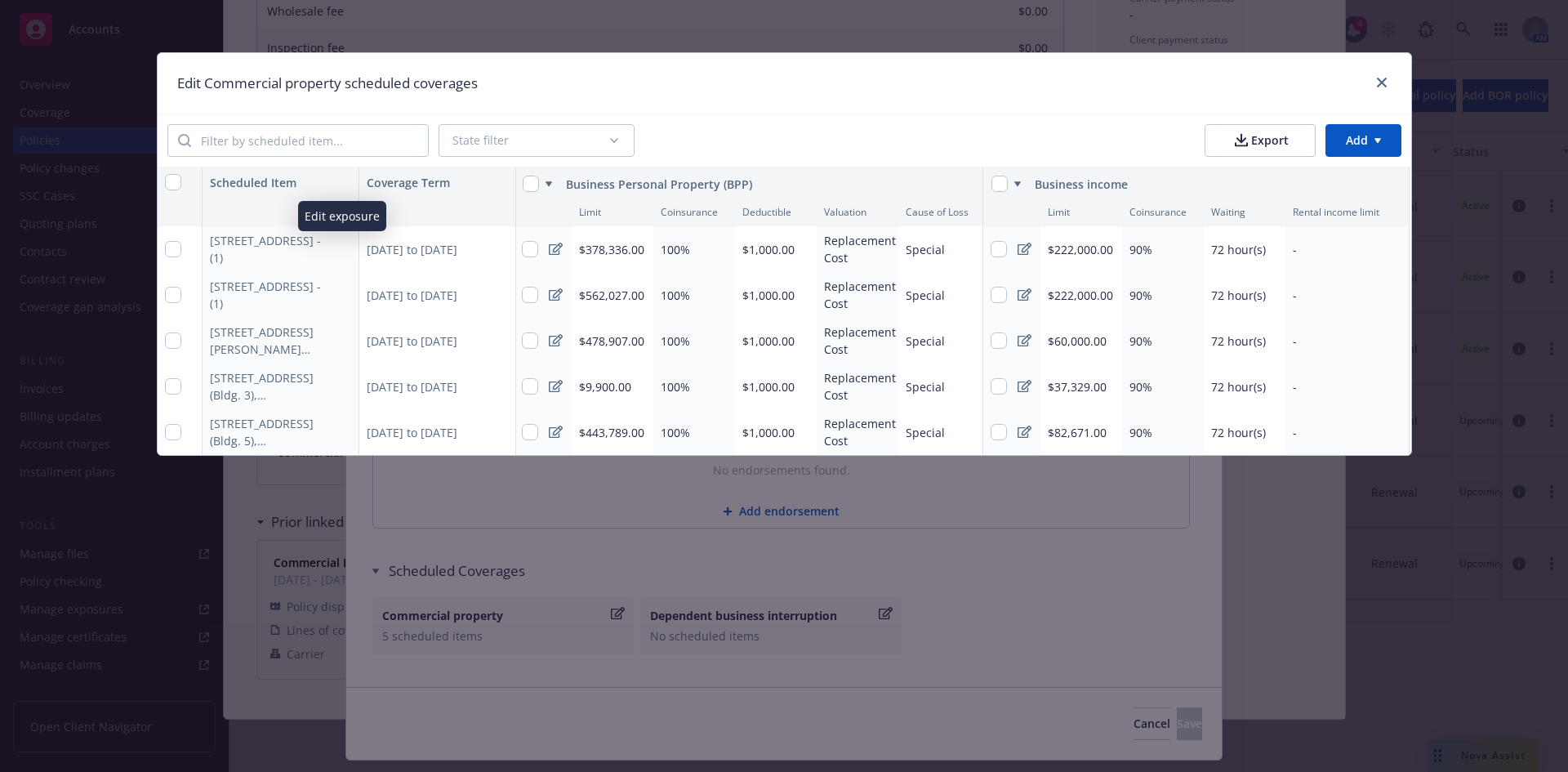
click at [340, 253] on icon "button" at bounding box center [341, 249] width 10 height 10
select select "AMOUNT"
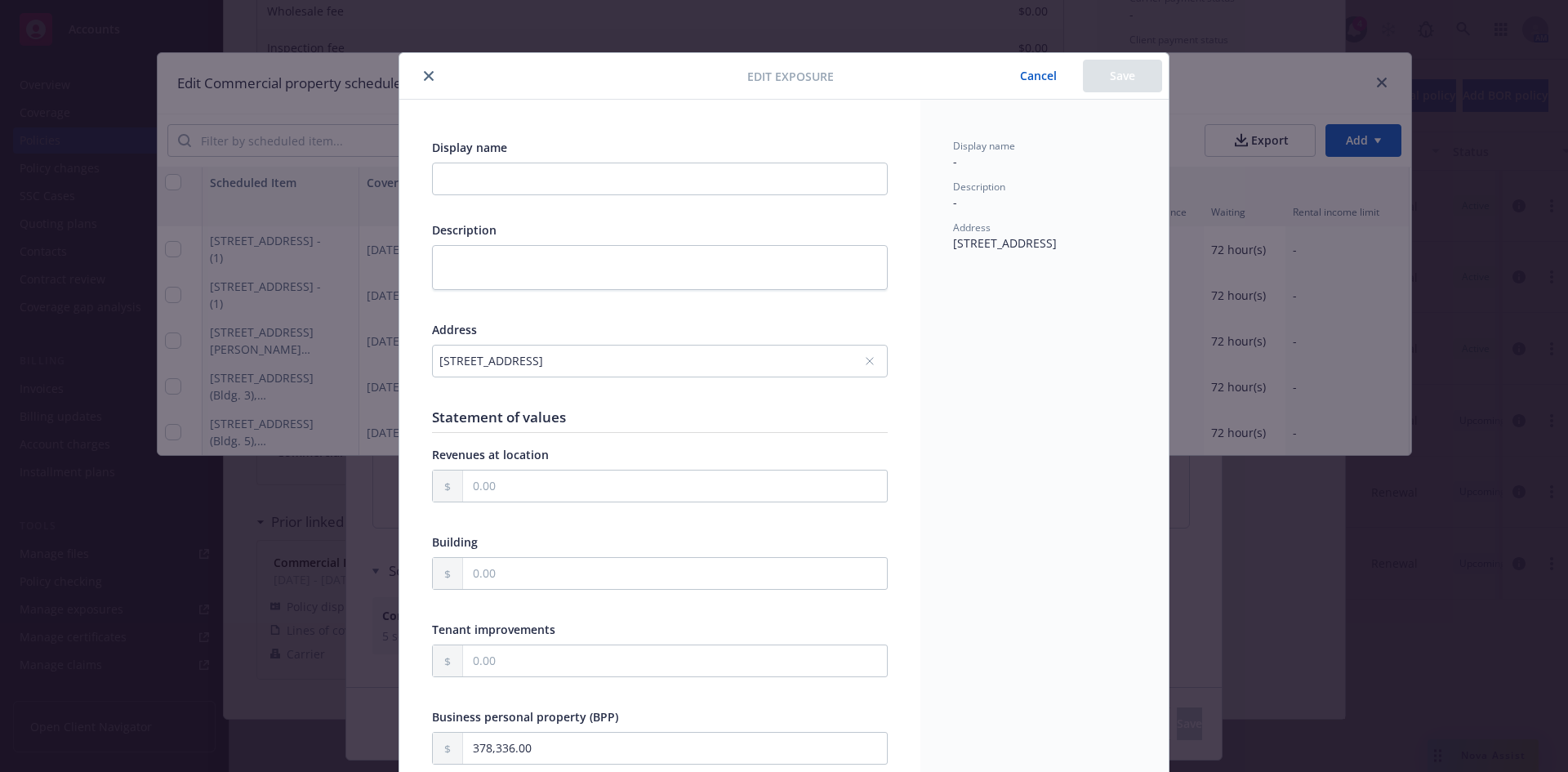
click at [424, 78] on icon "close" at bounding box center [429, 75] width 10 height 10
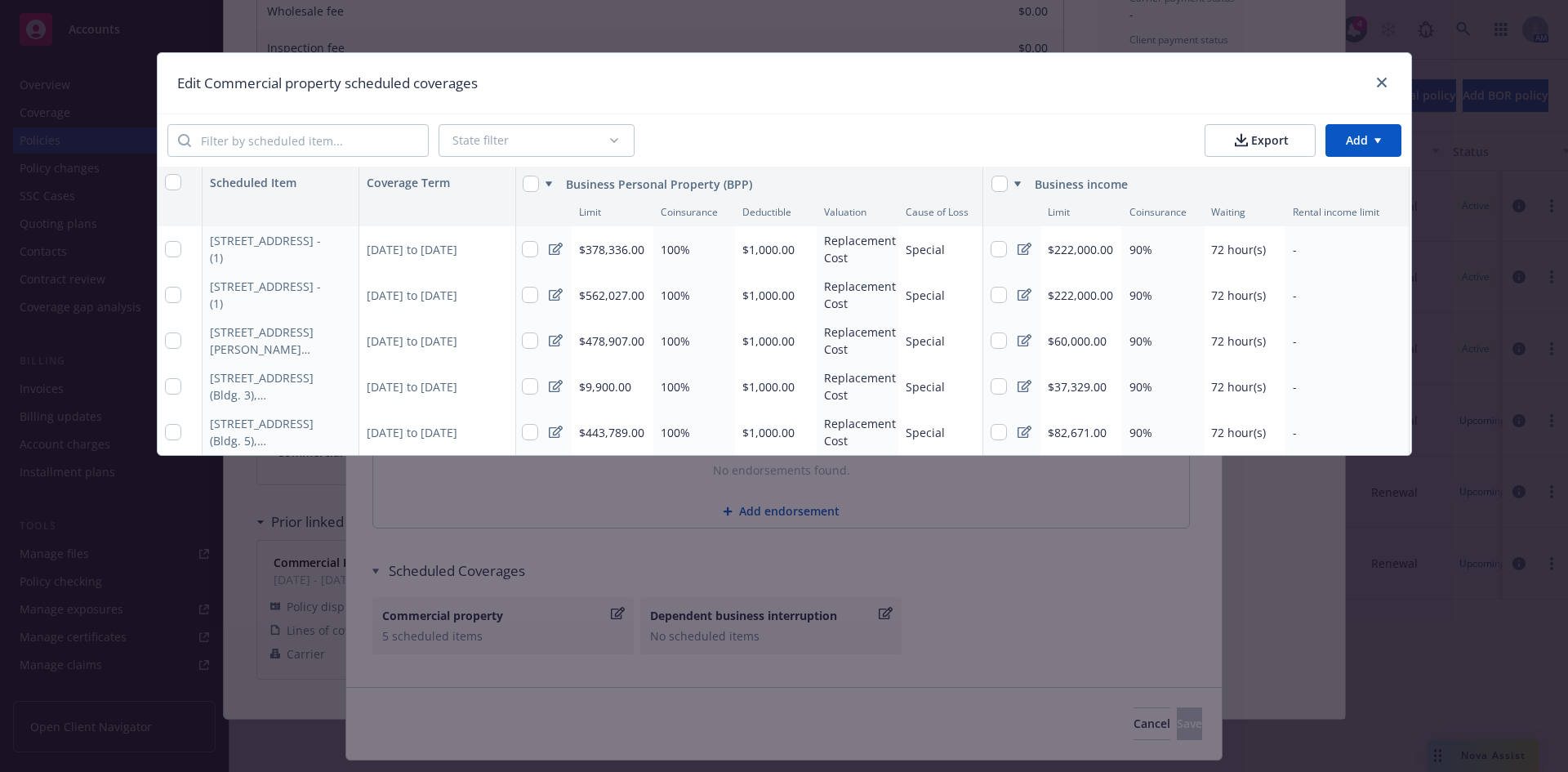
click at [551, 252] on icon at bounding box center [555, 249] width 14 height 13
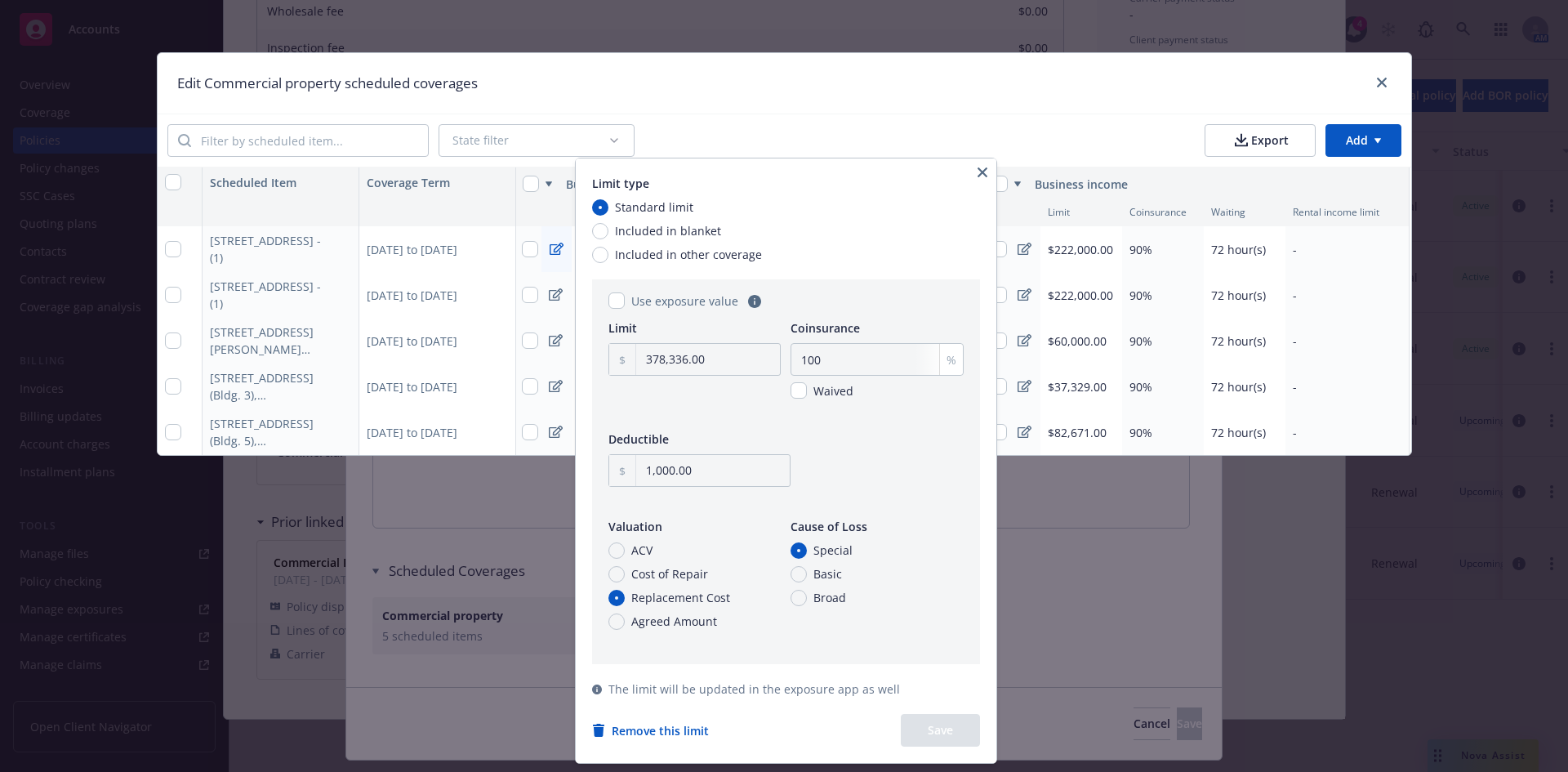
click at [981, 173] on button "button" at bounding box center [982, 173] width 20 height 20
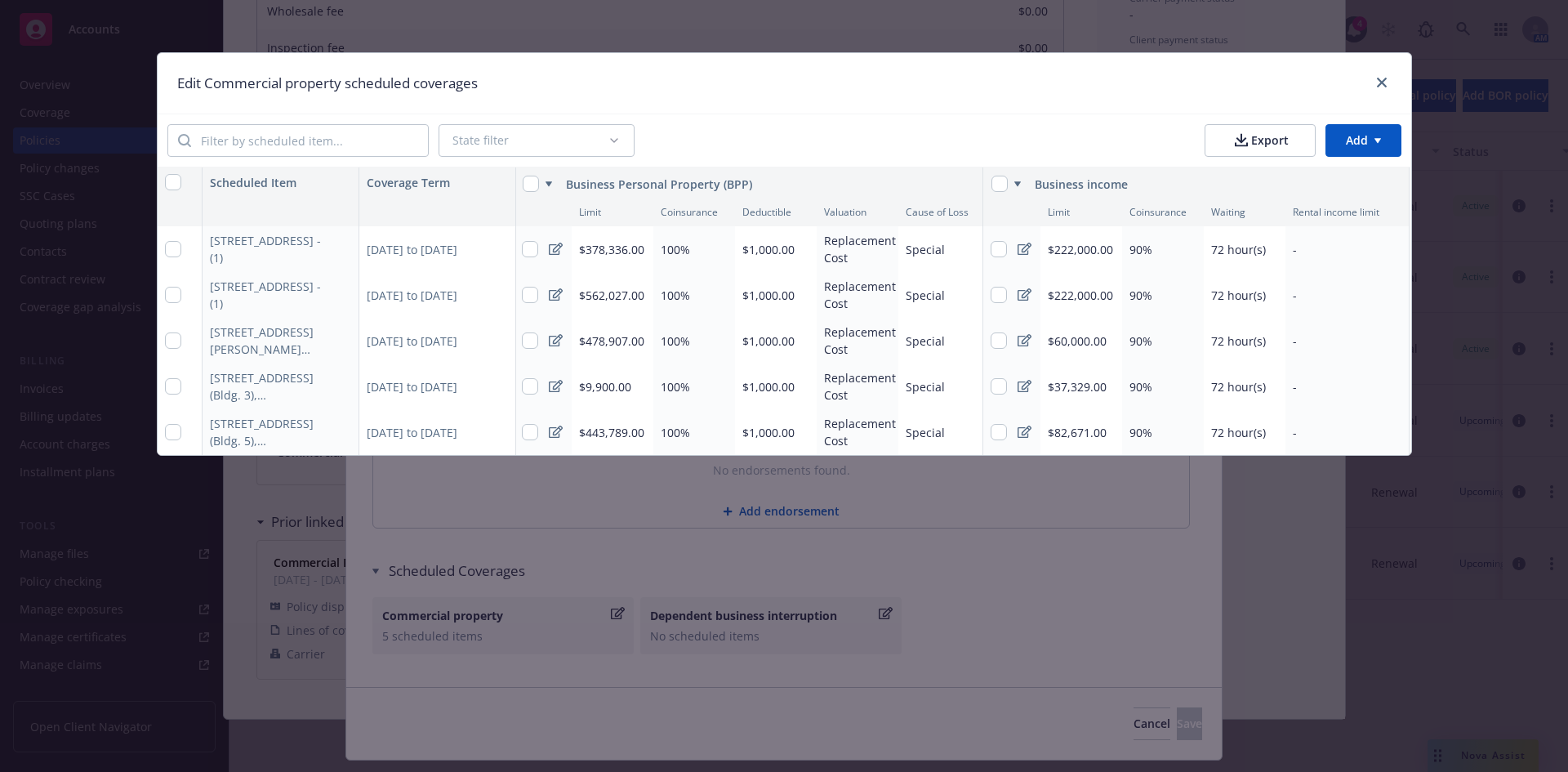
click at [1018, 252] on icon at bounding box center [1024, 248] width 14 height 12
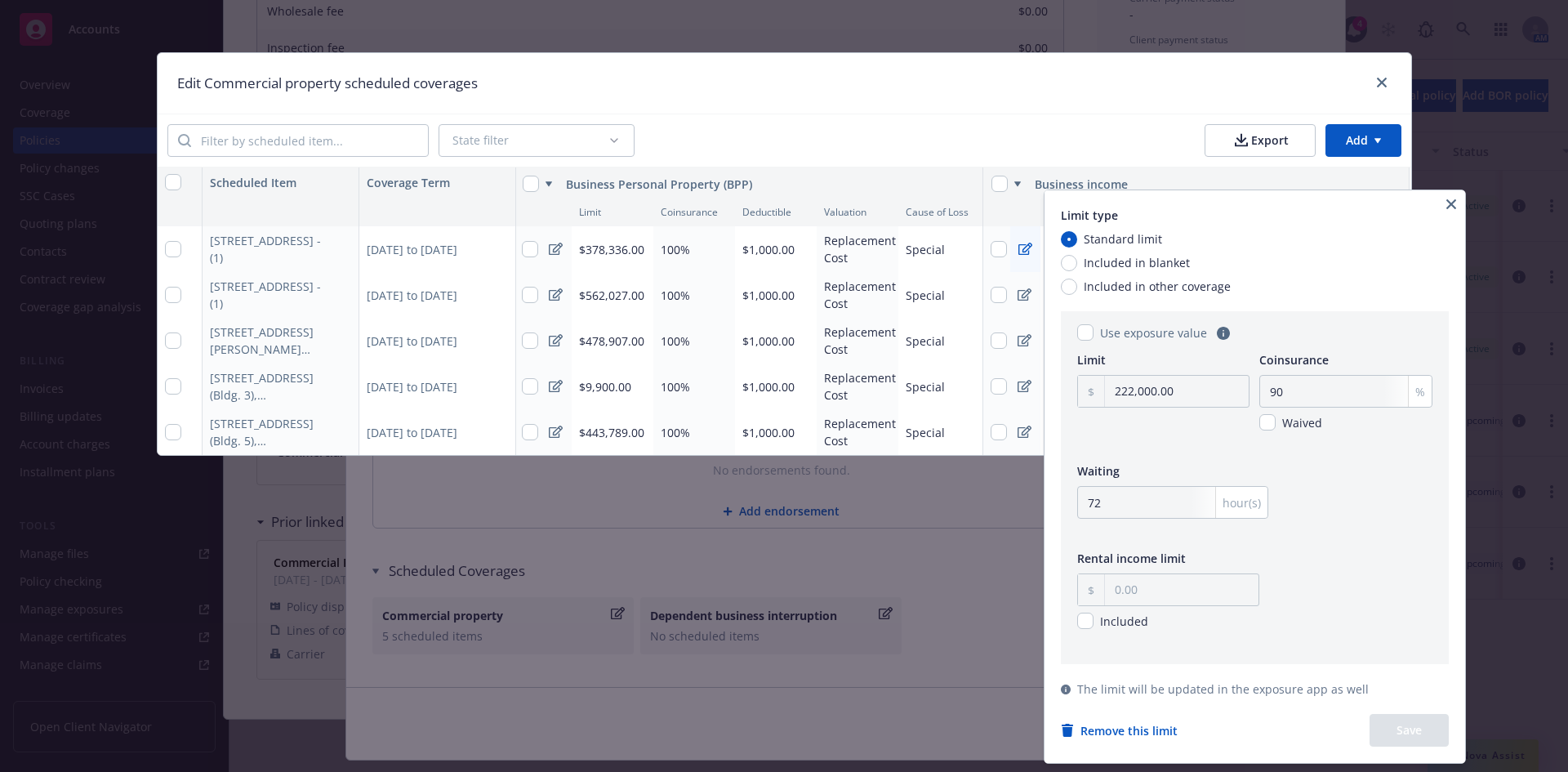
click at [1455, 203] on icon "button" at bounding box center [1451, 203] width 10 height 10
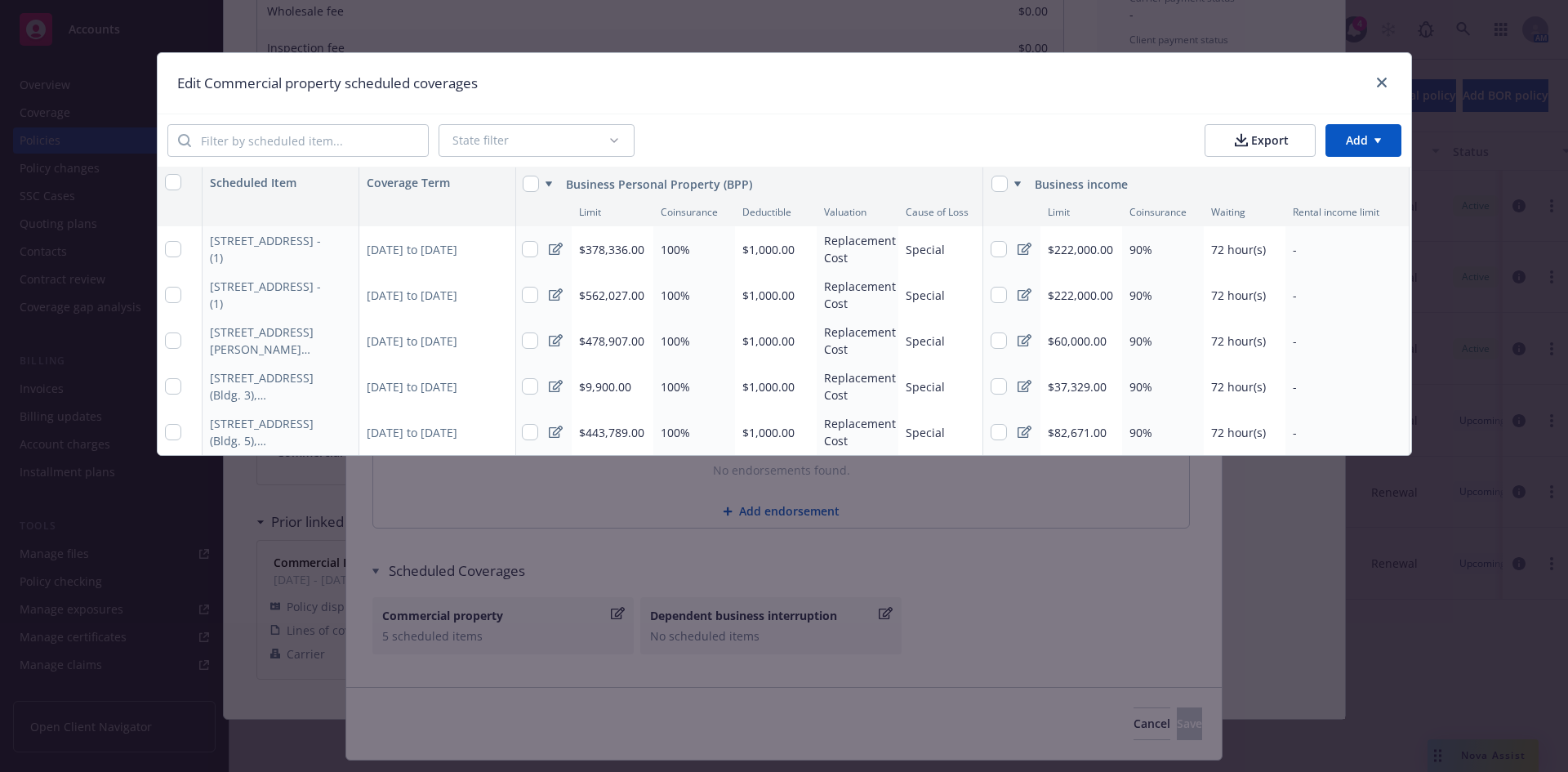
click at [287, 302] on div "[STREET_ADDRESS] - (1)" at bounding box center [271, 295] width 123 height 35
click at [341, 300] on icon "button" at bounding box center [341, 294] width 10 height 10
select select "AMOUNT"
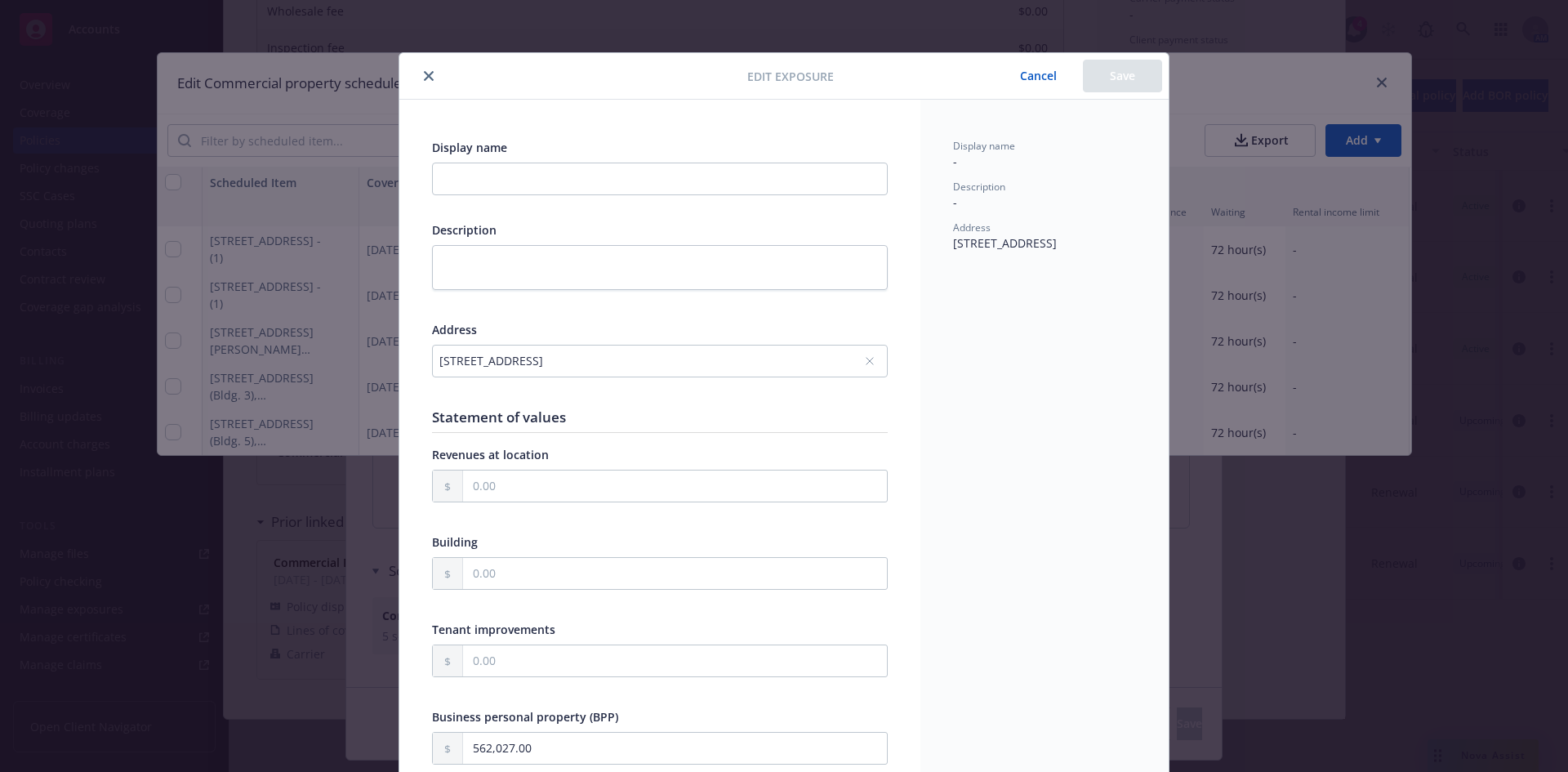
click at [424, 73] on icon "close" at bounding box center [429, 75] width 10 height 10
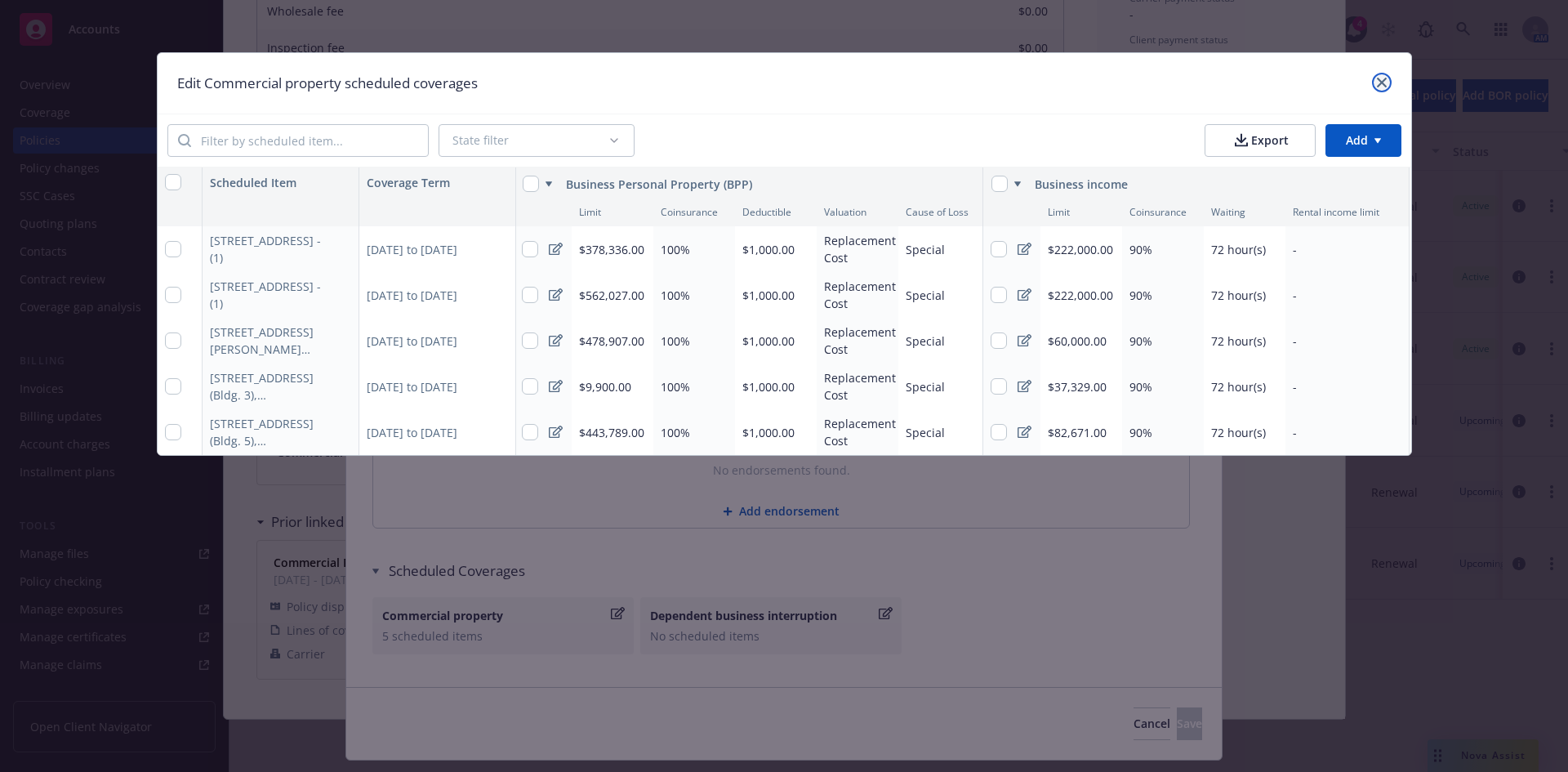
click at [1384, 75] on link "close" at bounding box center [1382, 83] width 20 height 20
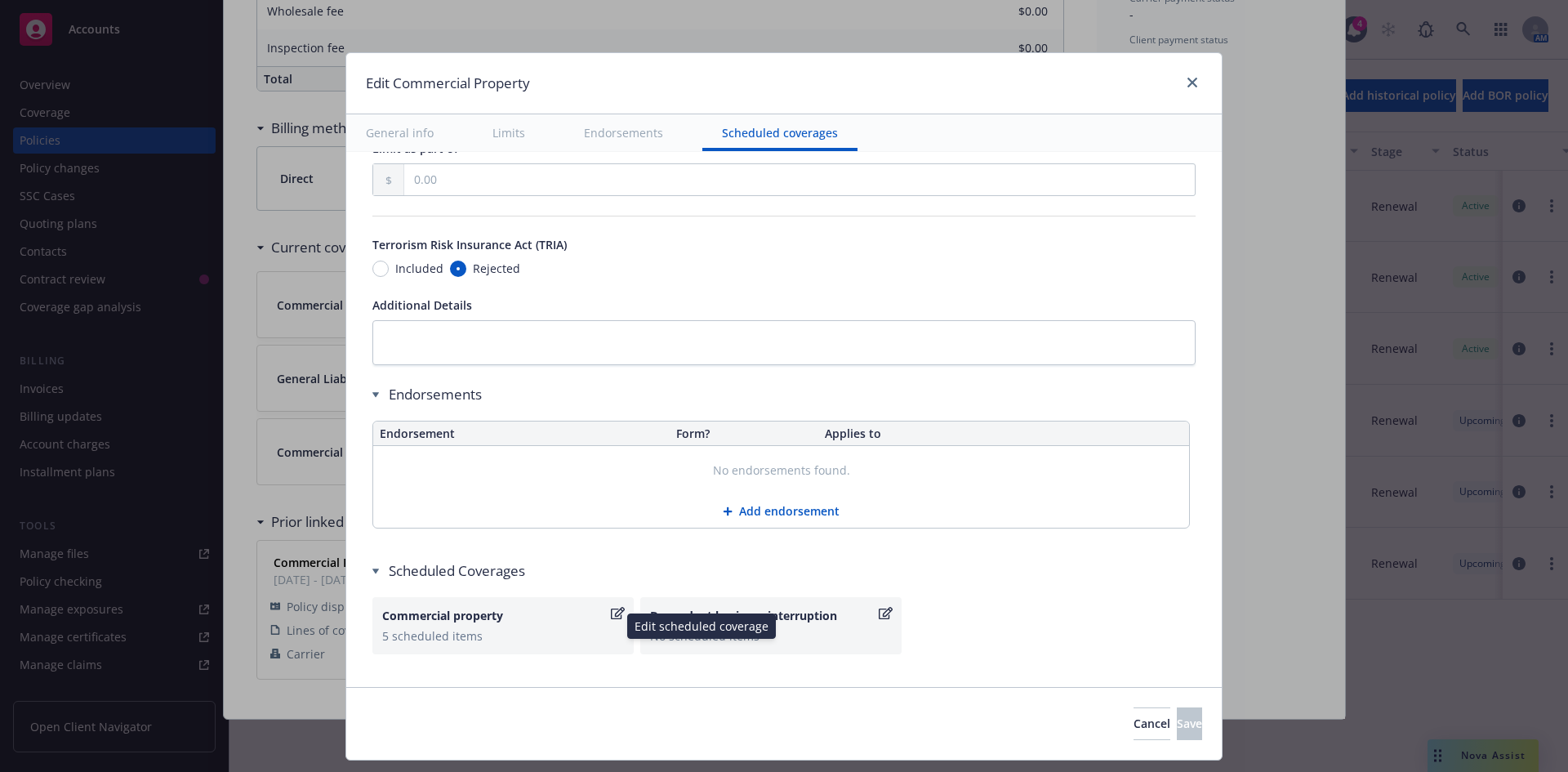
click at [596, 647] on div "Commercial property 5 scheduled items" at bounding box center [503, 625] width 261 height 57
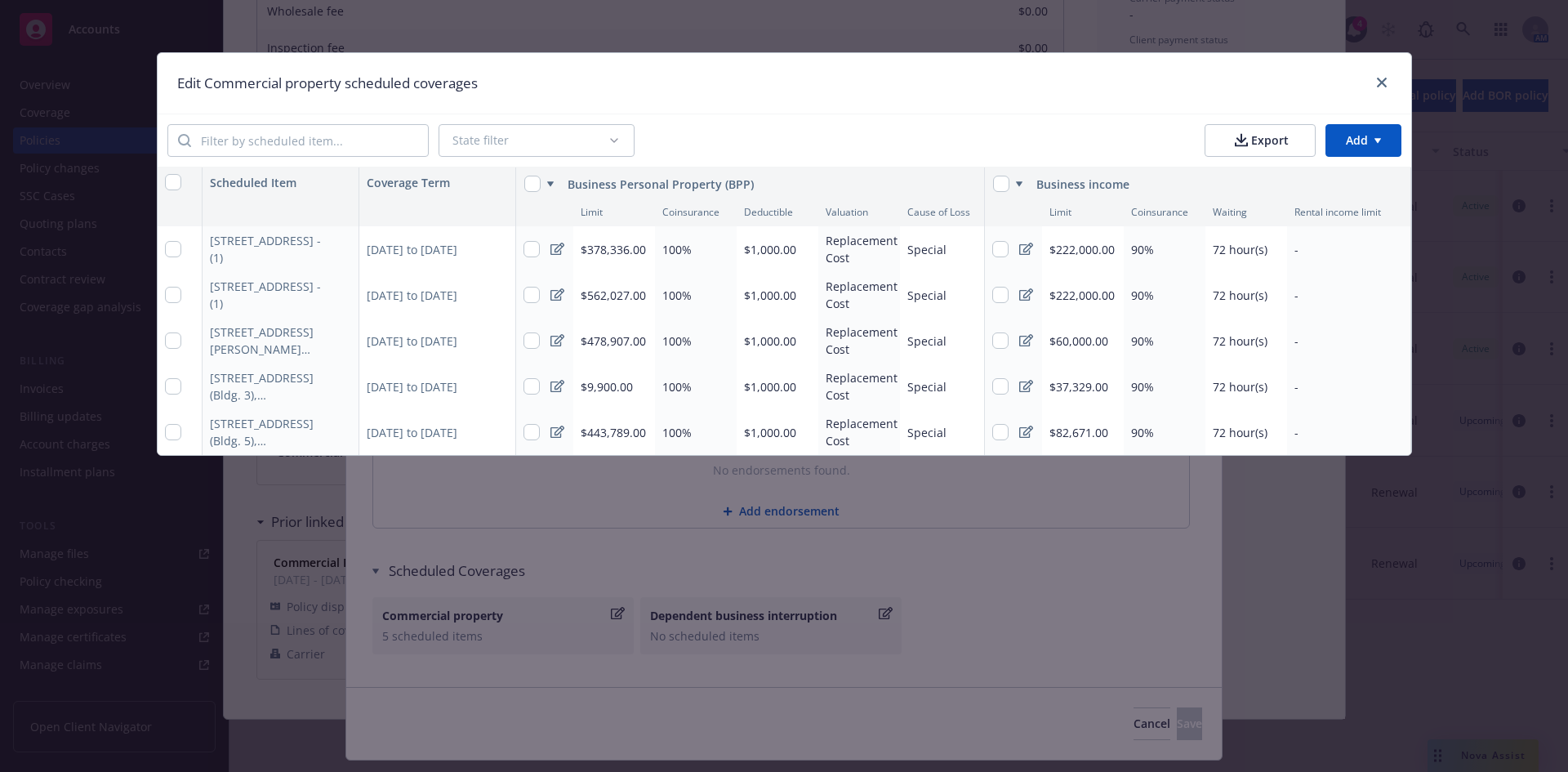
click at [1379, 93] on div at bounding box center [1378, 83] width 26 height 21
click at [1379, 85] on icon "close" at bounding box center [1381, 82] width 10 height 10
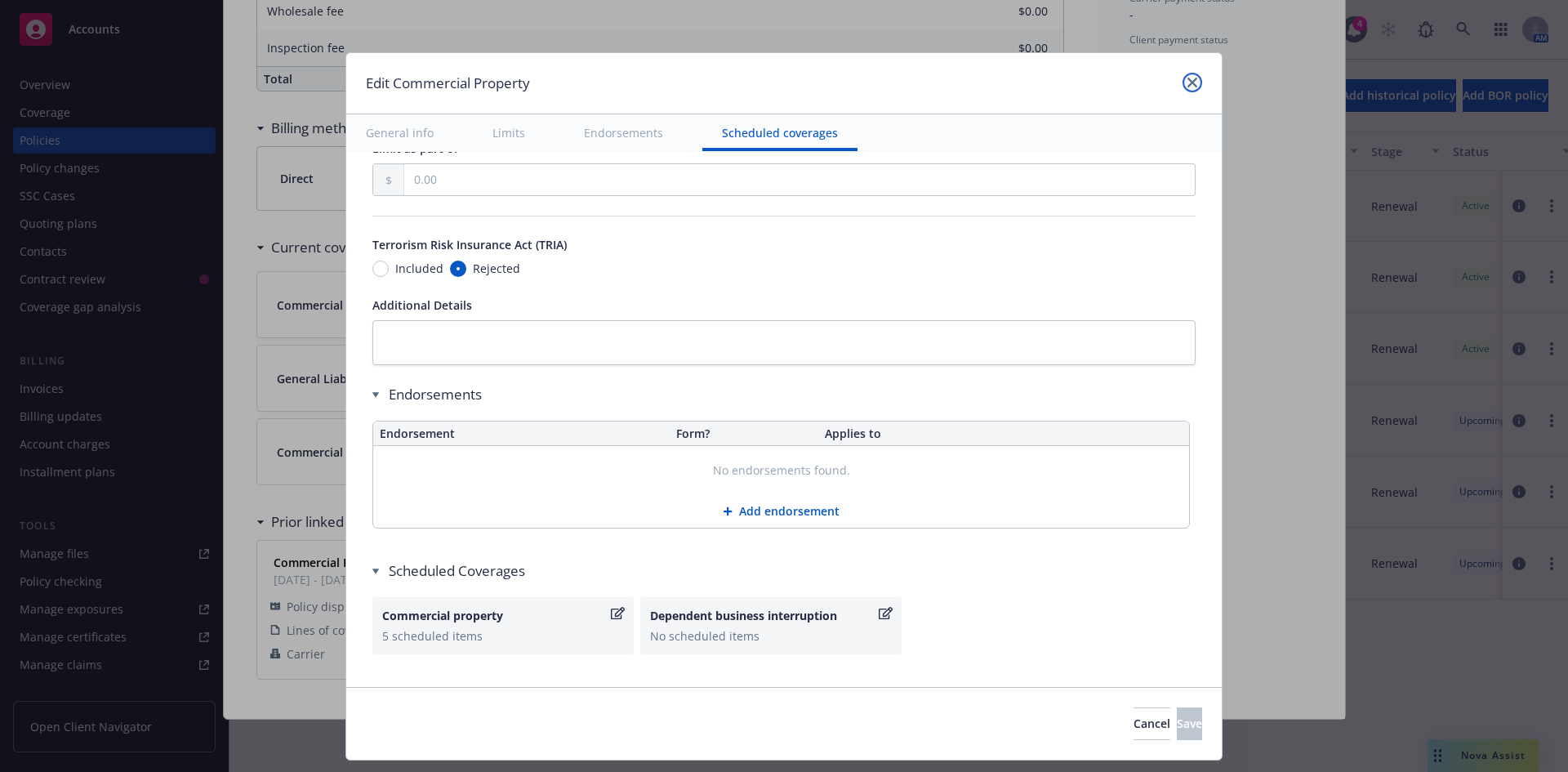
click at [1189, 81] on icon "close" at bounding box center [1192, 82] width 10 height 10
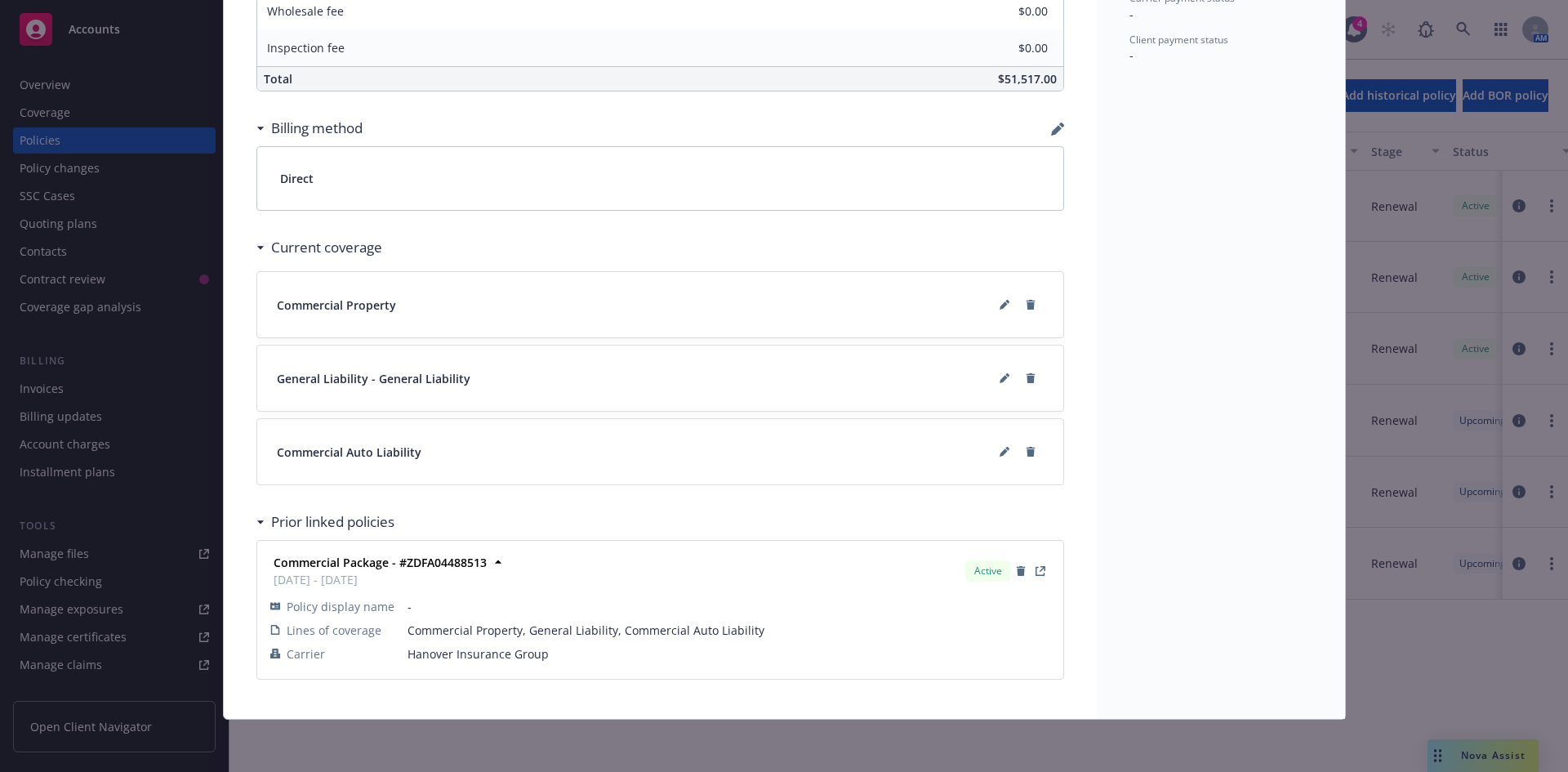
click at [143, 608] on div "Policy Commercial Package [DATE] - [PERSON_NAME]: Case# 01782216: Policy limits…" at bounding box center [784, 386] width 1568 height 772
click at [77, 613] on div "Policy Commercial Package [DATE] - [PERSON_NAME]: Case# 01782216: Policy limits…" at bounding box center [784, 386] width 1568 height 772
click at [853, 745] on div "Policy Commercial Package [DATE] - [PERSON_NAME]: Case# 01782216: Policy limits…" at bounding box center [784, 386] width 1568 height 772
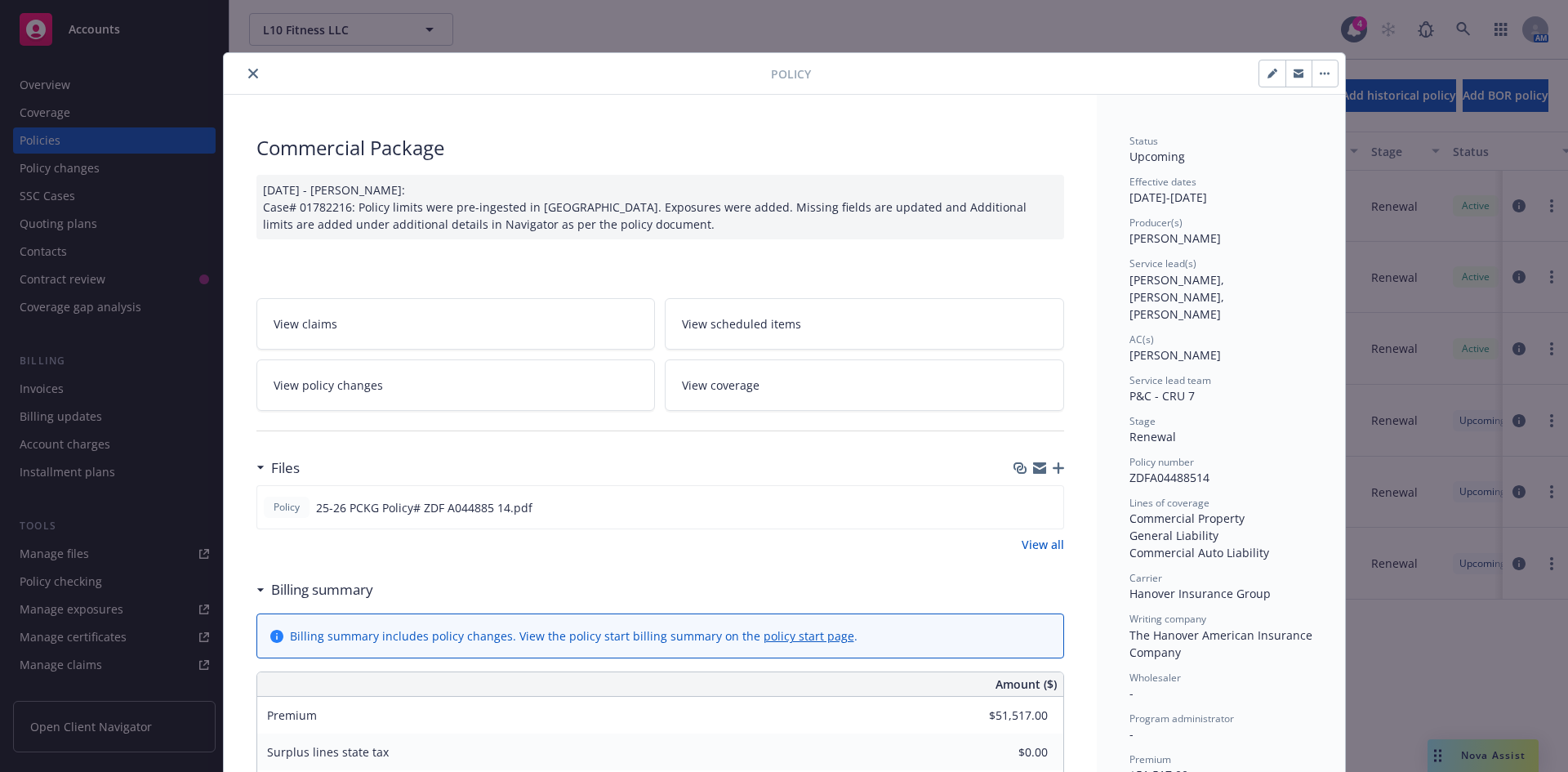
click at [248, 76] on icon "close" at bounding box center [252, 74] width 10 height 10
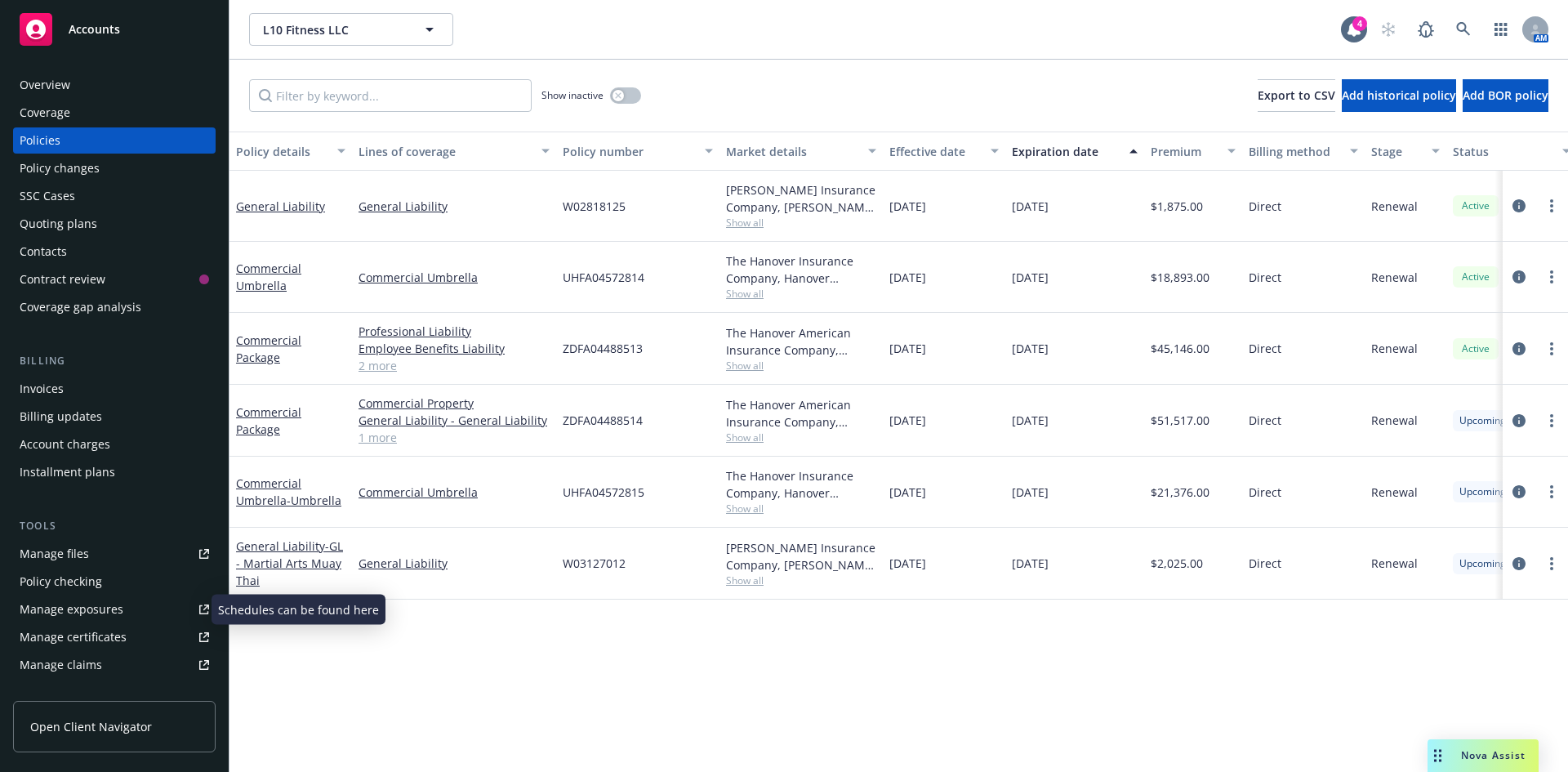
click at [133, 612] on link "Manage exposures" at bounding box center [113, 609] width 202 height 26
